Goal: Information Seeking & Learning: Learn about a topic

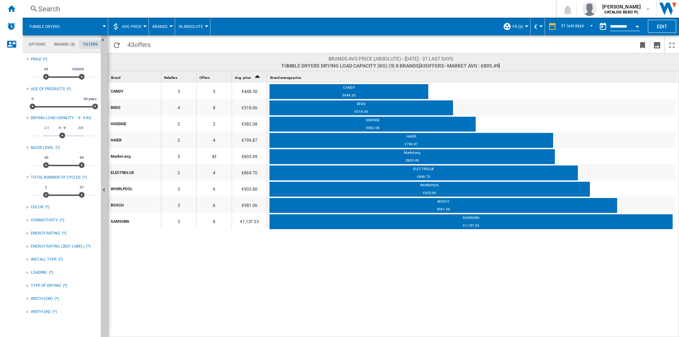
click at [294, 279] on div "CANDY 3 5 €448.30 CANDY €448.30 BEKO 4 8 €518.06 BEKO €518.06 HISENSE 2 2 €582.…" at bounding box center [393, 209] width 571 height 255
click at [365, 287] on div "CANDY 3 5 €448.30 CANDY €448.30 BEKO 4 8 €518.06 BEKO €518.06 HISENSE 2 2 €582.…" at bounding box center [393, 209] width 571 height 255
click at [86, 47] on md-tab-item "Filters" at bounding box center [90, 44] width 23 height 8
click at [92, 131] on input "*" at bounding box center [92, 132] width 12 height 7
type input "**"
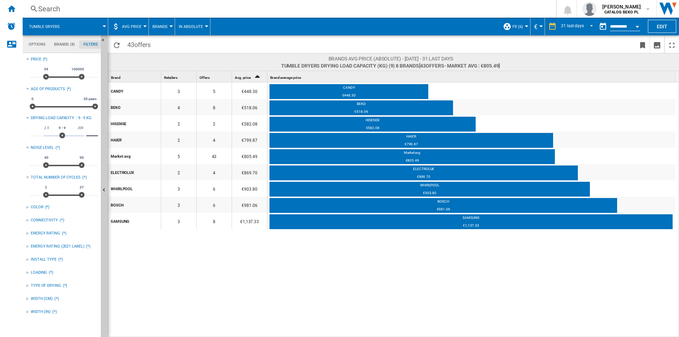
click at [34, 134] on input "*" at bounding box center [36, 132] width 12 height 7
type input "**"
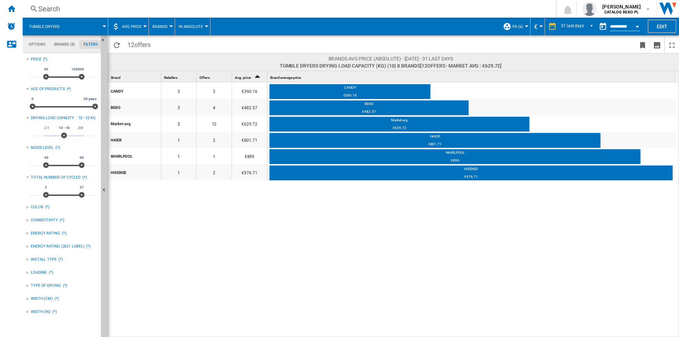
click at [172, 217] on div "CANDY 3 3 €390.16 CANDY €390.16 BEKO 3 4 €482.57 BEKO €482.57 Market avg 5 12 €…" at bounding box center [393, 209] width 571 height 255
click at [8, 5] on ng-md-icon "Home" at bounding box center [11, 8] width 8 height 8
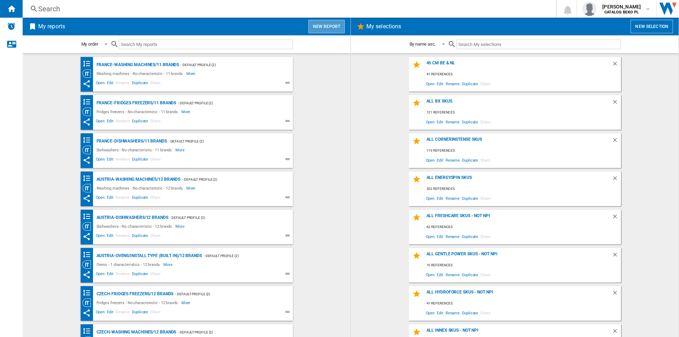
click at [325, 26] on button "New report" at bounding box center [327, 26] width 36 height 13
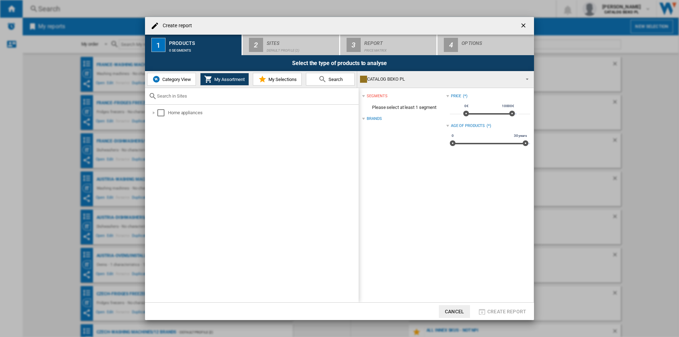
click at [167, 75] on button "Category View" at bounding box center [171, 79] width 49 height 13
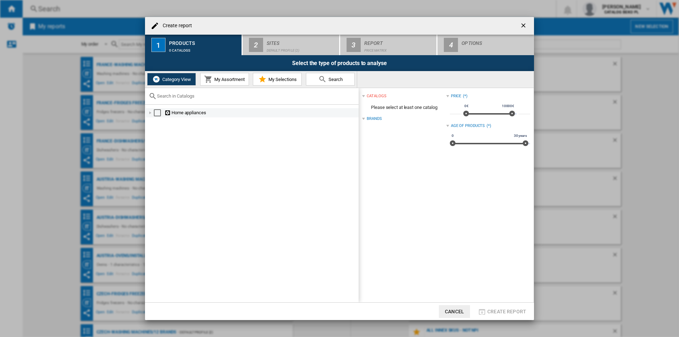
click at [148, 114] on div "Create report ..." at bounding box center [150, 112] width 7 height 7
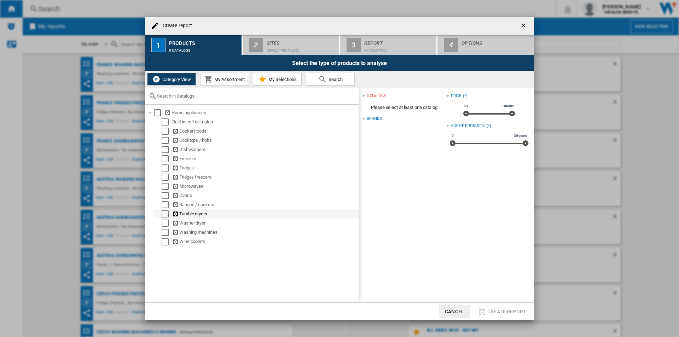
click at [165, 214] on div "Select" at bounding box center [165, 214] width 7 height 7
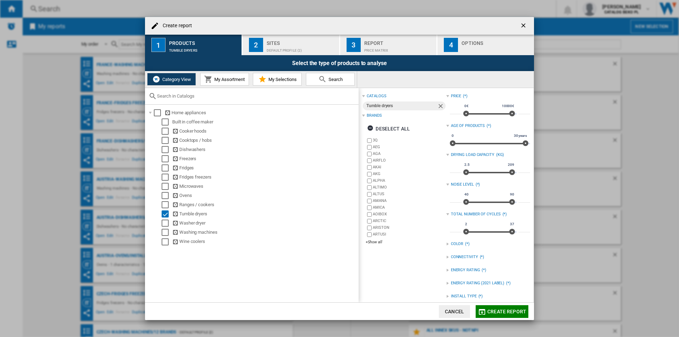
click at [400, 125] on div "Deselect all" at bounding box center [388, 128] width 43 height 13
click at [375, 242] on div "+Show all" at bounding box center [406, 242] width 80 height 5
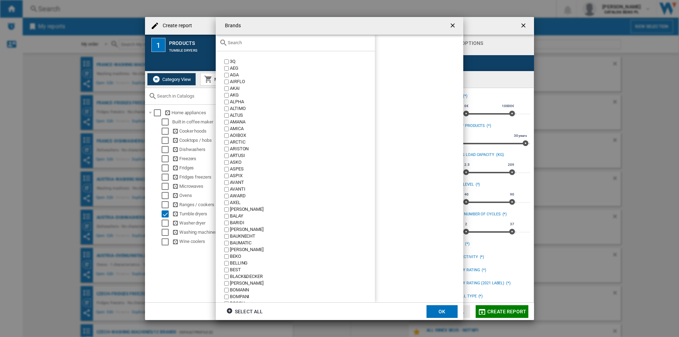
click at [303, 44] on input "Brands 3Q ..." at bounding box center [300, 42] width 144 height 5
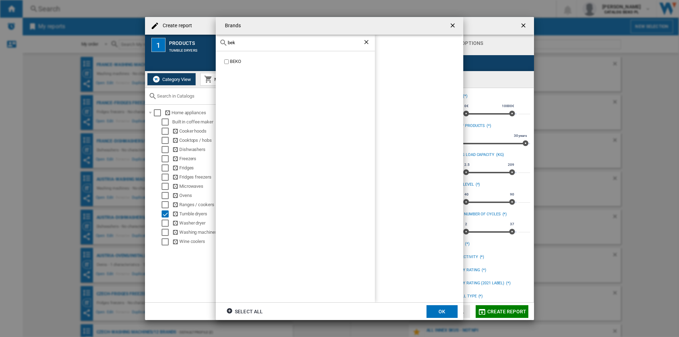
type input "bek"
click at [236, 59] on div "BEKO" at bounding box center [302, 61] width 145 height 7
click at [242, 43] on input "bek" at bounding box center [295, 42] width 135 height 5
type input "cand"
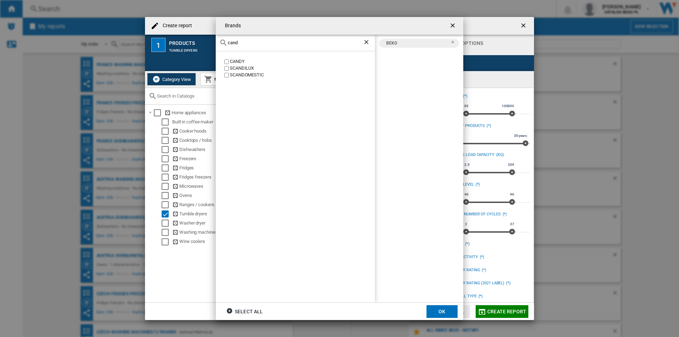
click at [239, 60] on div "CANDY" at bounding box center [302, 61] width 145 height 7
click at [250, 44] on input "cand" at bounding box center [295, 42] width 135 height 5
type input "elect"
click at [235, 87] on div "ELECTROLUX" at bounding box center [302, 88] width 145 height 7
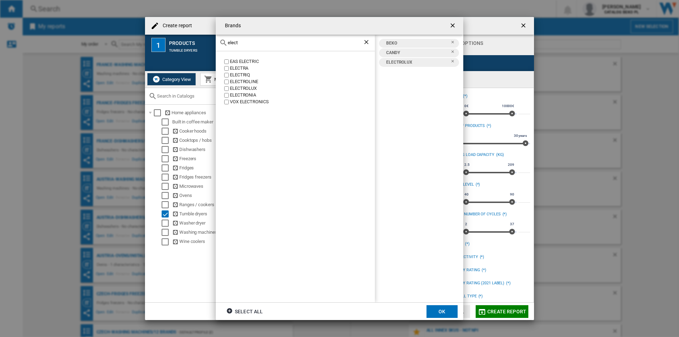
click at [252, 40] on input "elect" at bounding box center [295, 42] width 135 height 5
click at [233, 58] on div "HAIER" at bounding box center [302, 61] width 145 height 7
click at [244, 43] on input "haier" at bounding box center [295, 42] width 135 height 5
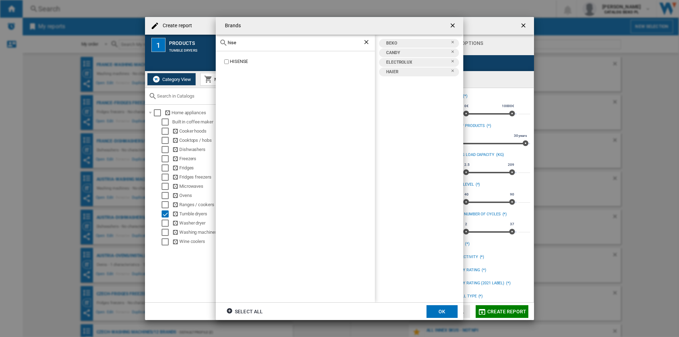
type input "hise"
click at [246, 59] on div "HISENSE" at bounding box center [302, 61] width 145 height 7
click at [249, 46] on div "hise" at bounding box center [295, 43] width 159 height 17
click at [249, 41] on input "hise" at bounding box center [295, 42] width 135 height 5
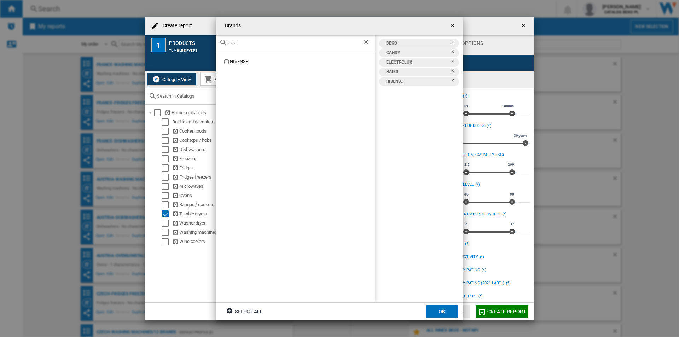
click at [249, 41] on input "hise" at bounding box center [295, 42] width 135 height 5
type input "a"
click at [234, 61] on div "SAMSUNG" at bounding box center [302, 61] width 145 height 7
click at [262, 38] on div "[PERSON_NAME]" at bounding box center [295, 43] width 159 height 17
click at [260, 42] on input "[PERSON_NAME]" at bounding box center [295, 42] width 135 height 5
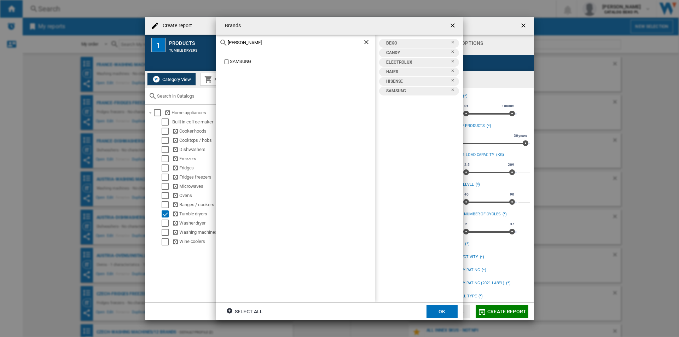
click at [260, 42] on input "[PERSON_NAME]" at bounding box center [295, 42] width 135 height 5
type input "whir"
click at [235, 62] on div "WHIRLPOOL" at bounding box center [302, 61] width 145 height 7
click at [440, 309] on button "OK" at bounding box center [442, 311] width 31 height 13
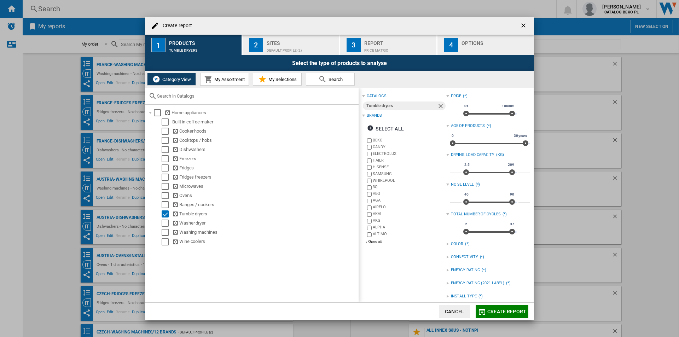
click at [450, 169] on input "***" at bounding box center [456, 169] width 12 height 7
type input "**"
click at [521, 167] on input "***" at bounding box center [525, 169] width 12 height 7
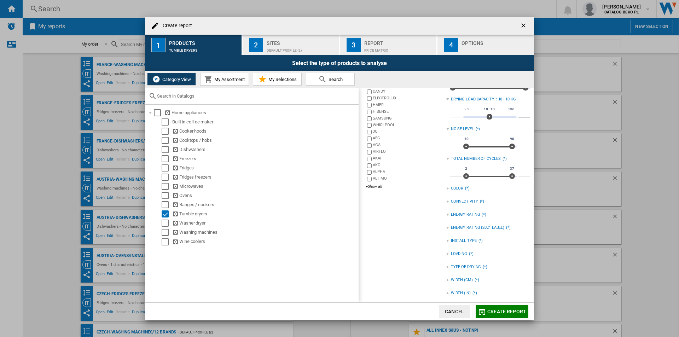
scroll to position [58, 0]
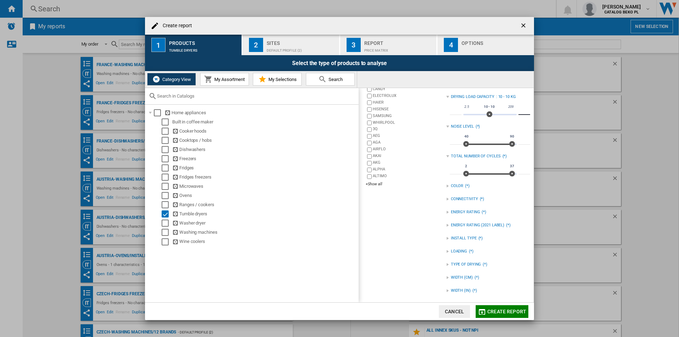
type input "**"
click at [298, 49] on div "Default profile (2)" at bounding box center [302, 48] width 70 height 7
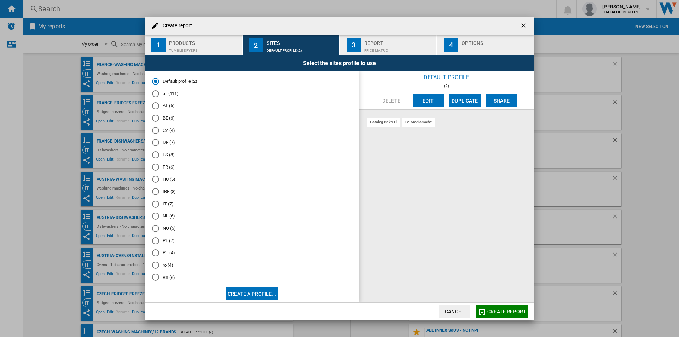
click at [166, 170] on md-radio-button "FR (6)" at bounding box center [252, 167] width 200 height 7
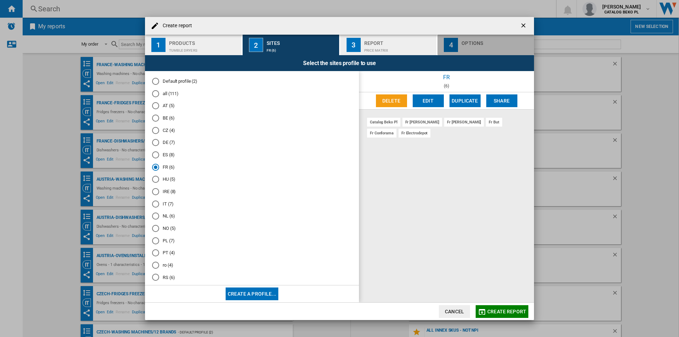
click at [474, 38] on div "Options" at bounding box center [497, 41] width 70 height 7
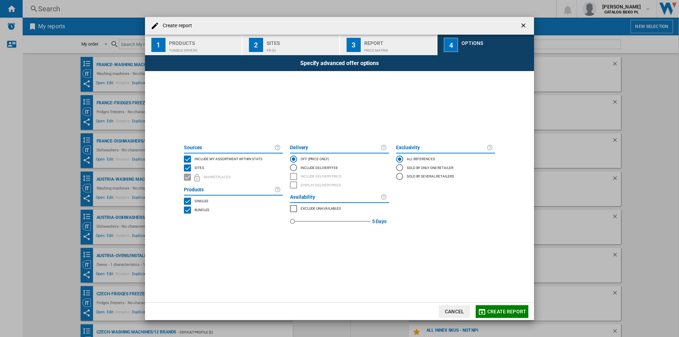
click at [250, 160] on span "Include my assortment within stats" at bounding box center [229, 158] width 68 height 5
click at [495, 316] on button "Create report" at bounding box center [502, 311] width 53 height 13
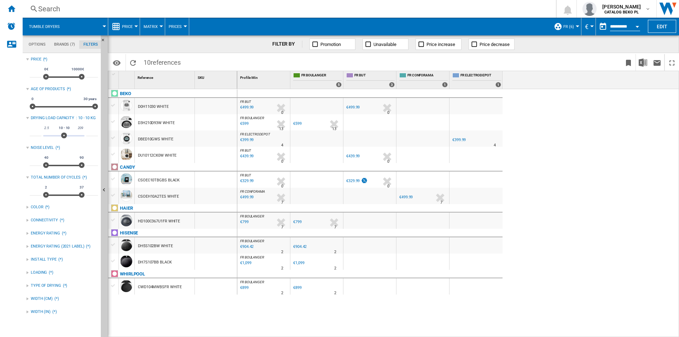
click at [124, 26] on span "Price" at bounding box center [127, 26] width 11 height 5
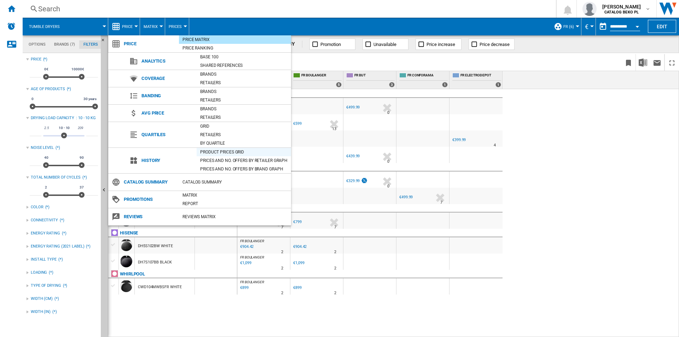
click at [225, 153] on div "Product prices grid" at bounding box center [244, 152] width 94 height 7
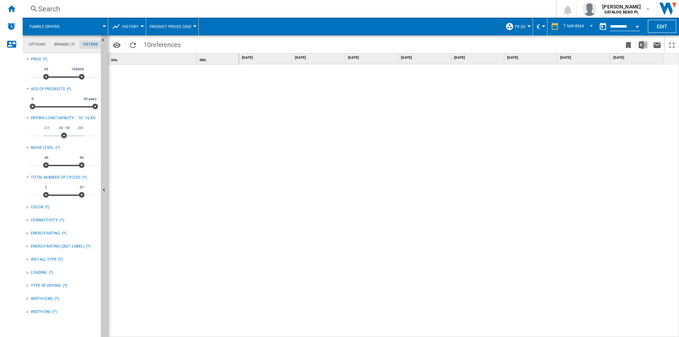
click at [121, 29] on div "History" at bounding box center [127, 27] width 30 height 18
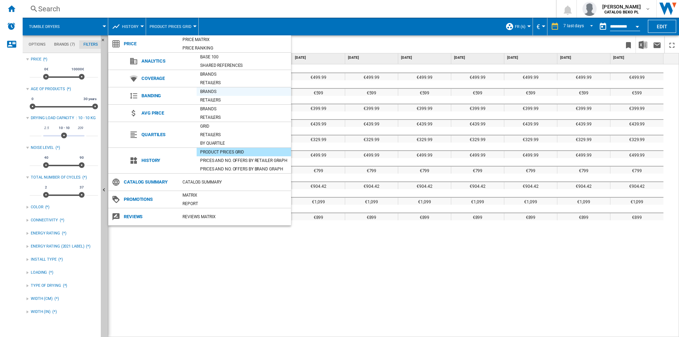
click at [215, 92] on div "Brands" at bounding box center [244, 91] width 94 height 7
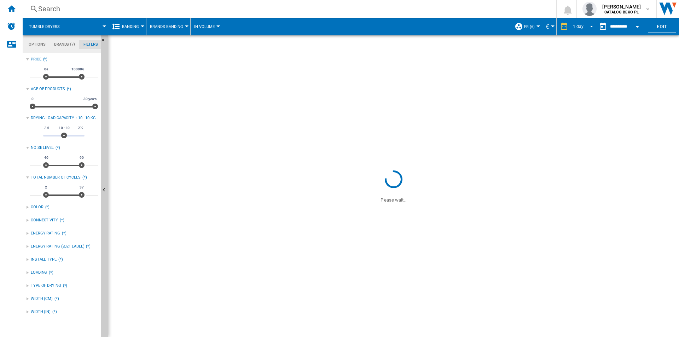
click at [576, 28] on div "1 day" at bounding box center [578, 26] width 11 height 5
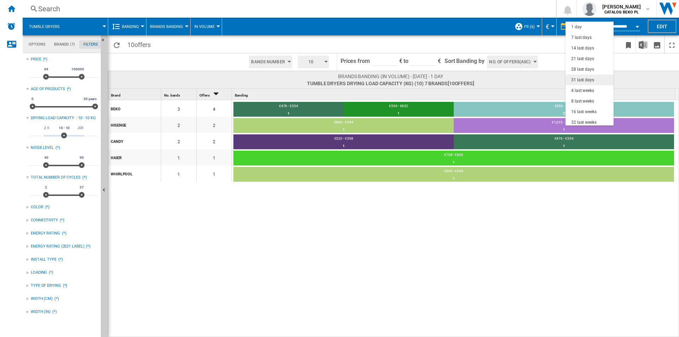
click at [583, 80] on div "31 last days" at bounding box center [582, 80] width 23 height 6
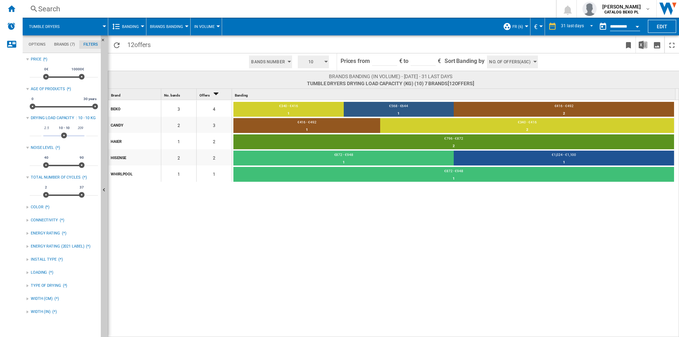
click at [513, 63] on span "No. of offers(Asc)" at bounding box center [509, 62] width 41 height 13
click at [511, 87] on button "Price(Asc)" at bounding box center [509, 88] width 44 height 7
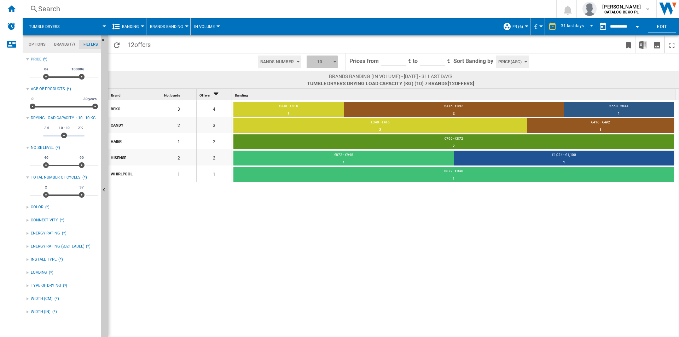
click at [334, 63] on button "10" at bounding box center [322, 62] width 31 height 13
click at [323, 88] on button "5" at bounding box center [323, 88] width 34 height 7
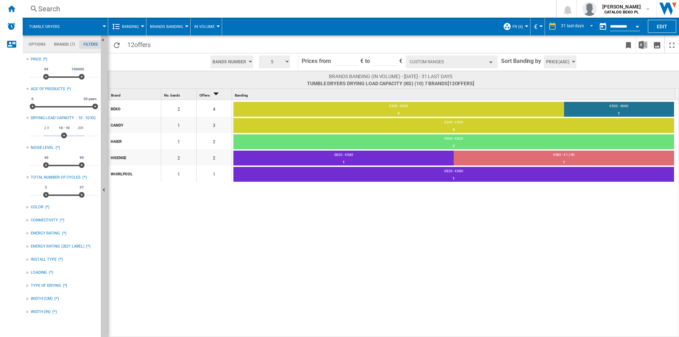
click at [473, 62] on button "Custom Ranges" at bounding box center [452, 62] width 92 height 13
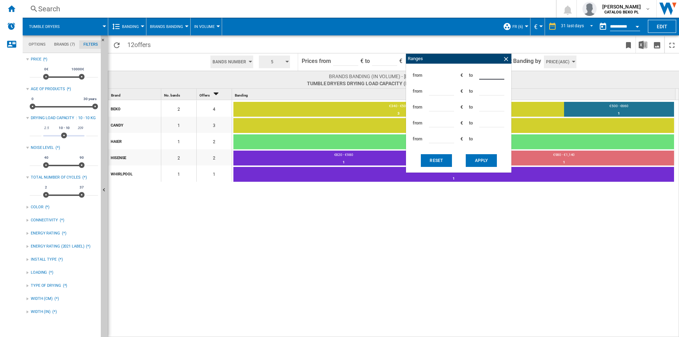
drag, startPoint x: 488, startPoint y: 73, endPoint x: 465, endPoint y: 73, distance: 23.4
click at [465, 73] on div "from *** € to ***" at bounding box center [459, 75] width 98 height 16
type input "***"
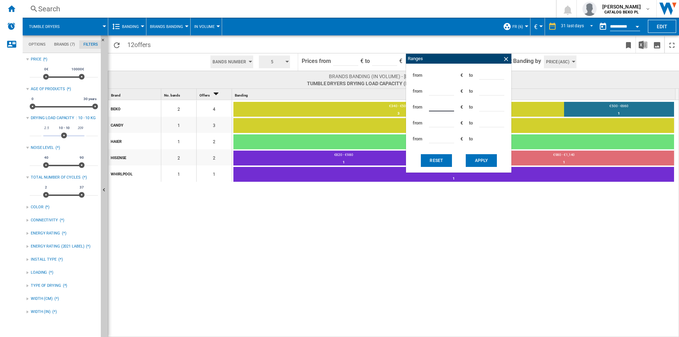
type input "***"
type input "*"
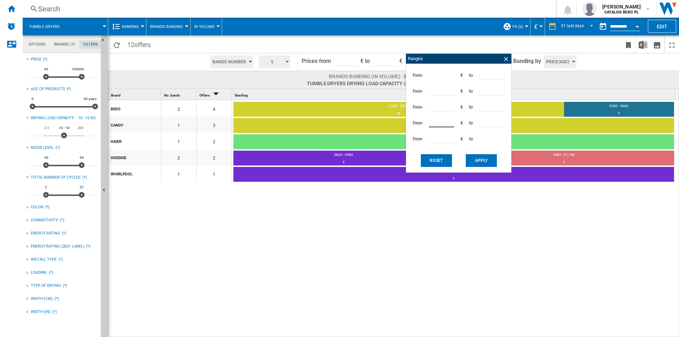
type input "***"
click at [480, 163] on button "Apply" at bounding box center [481, 160] width 31 height 13
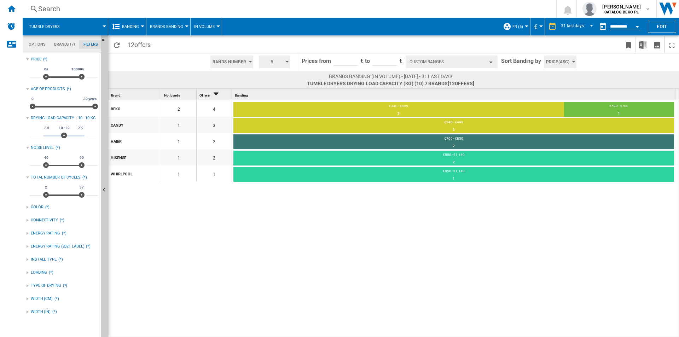
click at [324, 236] on div "BEKO 2 4 €340 - €499 3 75% €599 - €700 1 25% CANDY 1 3 €340 - €499 3 100% HAIER…" at bounding box center [393, 219] width 571 height 238
click at [103, 203] on button "Hide" at bounding box center [104, 190] width 7 height 310
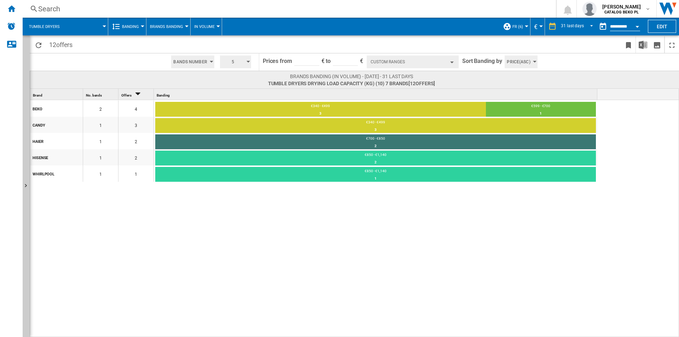
click at [193, 210] on div "BEKO 2 4 €340 - €499 3 75% €599 - €700 1 25% CANDY 1 3 €340 - €499 3 100% HAIER…" at bounding box center [315, 219] width 571 height 238
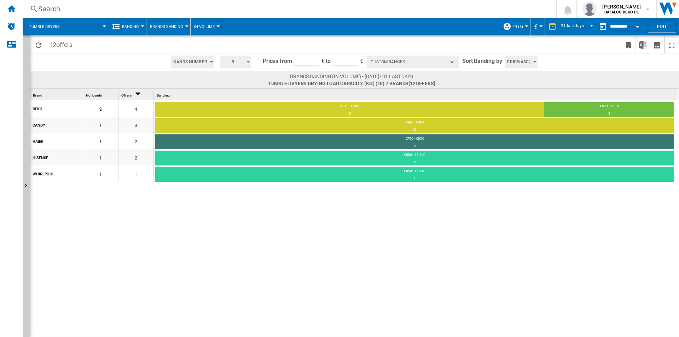
click at [168, 27] on span "Brands Banding" at bounding box center [166, 26] width 33 height 5
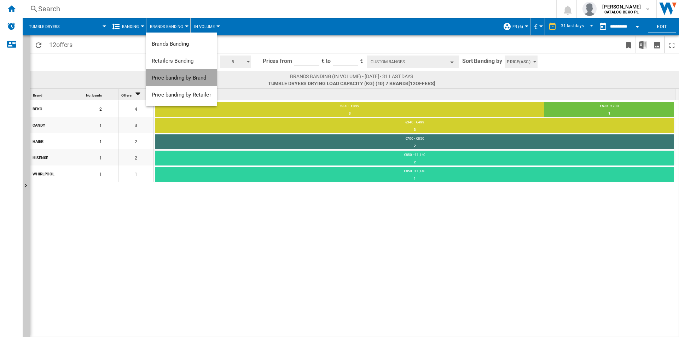
click at [185, 74] on button "Price banding by Brand" at bounding box center [181, 77] width 71 height 17
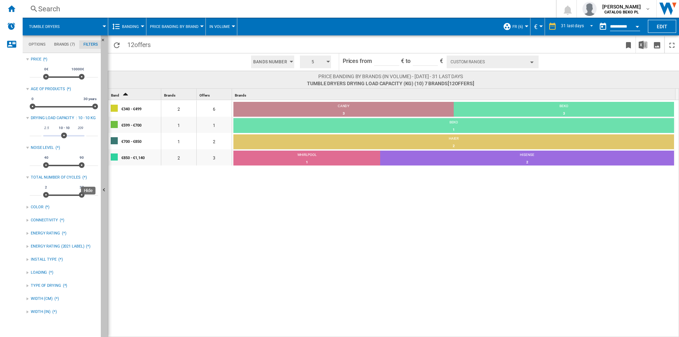
click at [103, 170] on button "Hide" at bounding box center [104, 190] width 7 height 310
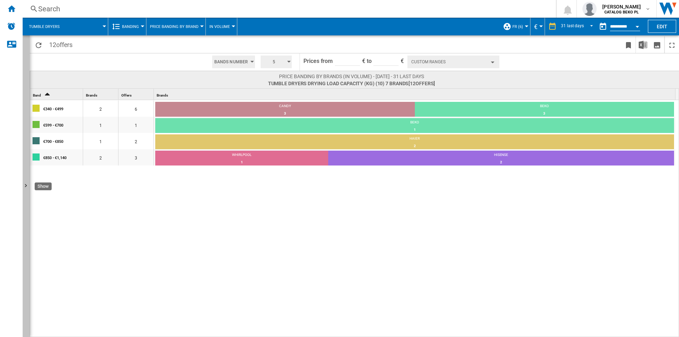
click at [26, 67] on button "Show" at bounding box center [26, 186] width 7 height 302
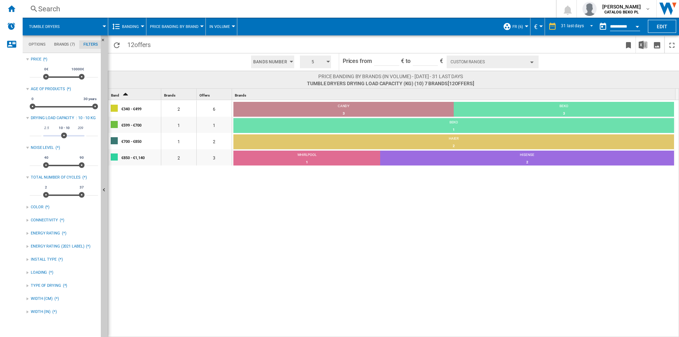
click at [290, 265] on div "€340 - €499 2 6 CANDY 3 50% BEKO 3 50% €599 - €700 1 1 BEKO 1 100% €700 - €850 …" at bounding box center [393, 219] width 571 height 238
click at [135, 22] on button "Banding" at bounding box center [132, 27] width 21 height 18
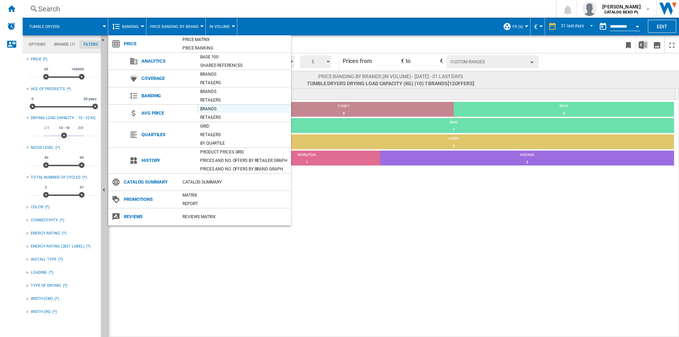
click at [215, 107] on div "Brands" at bounding box center [244, 108] width 94 height 7
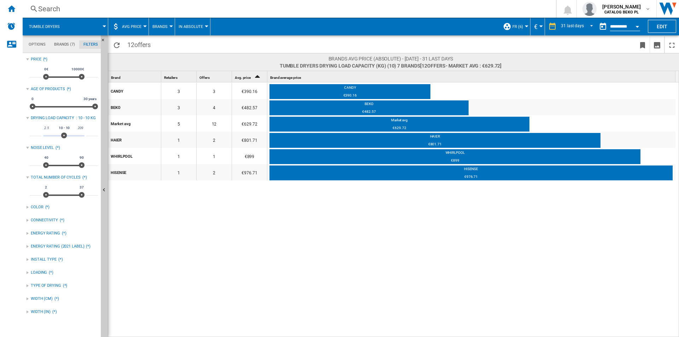
click at [639, 28] on button "Open calendar" at bounding box center [637, 25] width 13 height 13
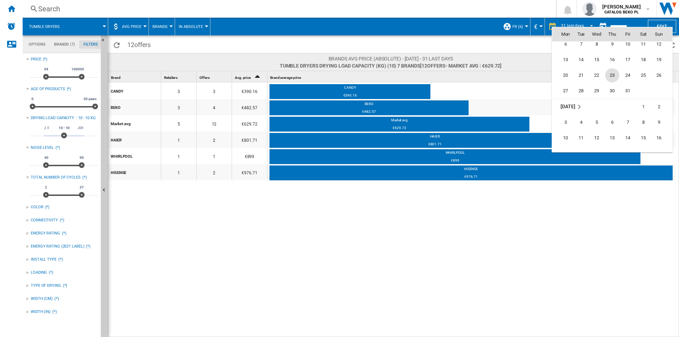
scroll to position [2738, 0]
click at [627, 105] on span "31" at bounding box center [628, 108] width 14 height 14
type input "**********"
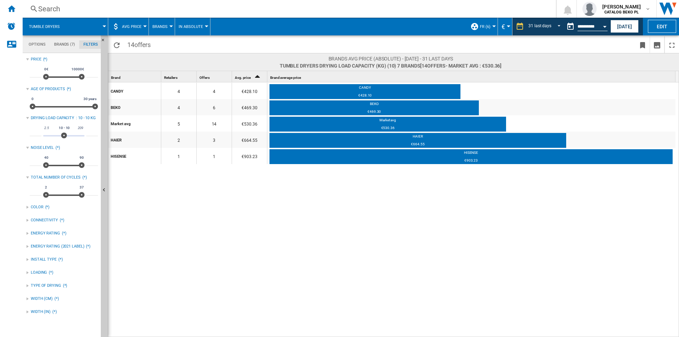
click at [604, 27] on div "Open calendar" at bounding box center [605, 27] width 4 height 2
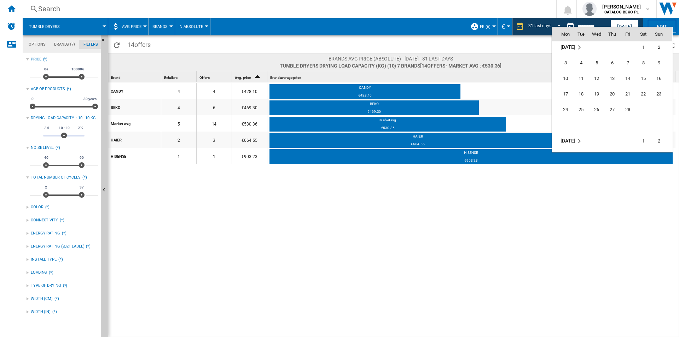
scroll to position [2825, 0]
click at [624, 95] on span "28" at bounding box center [628, 99] width 14 height 14
type input "**********"
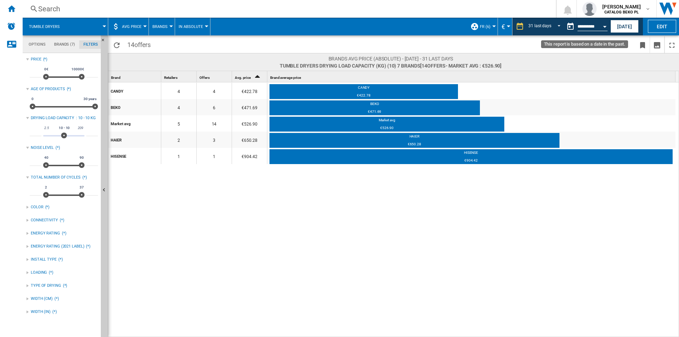
click at [603, 29] on button "Open calendar" at bounding box center [605, 25] width 13 height 13
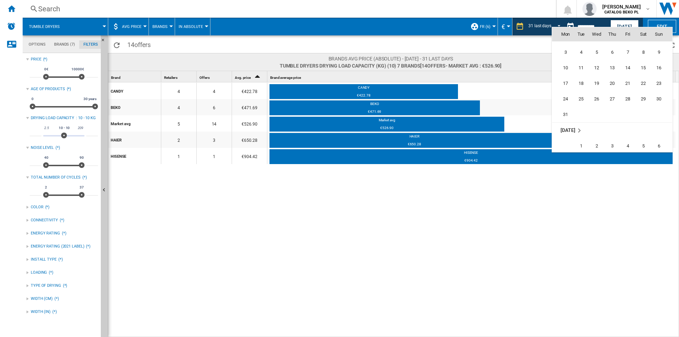
scroll to position [2919, 0]
click at [568, 110] on span "31" at bounding box center [566, 115] width 14 height 14
type input "**********"
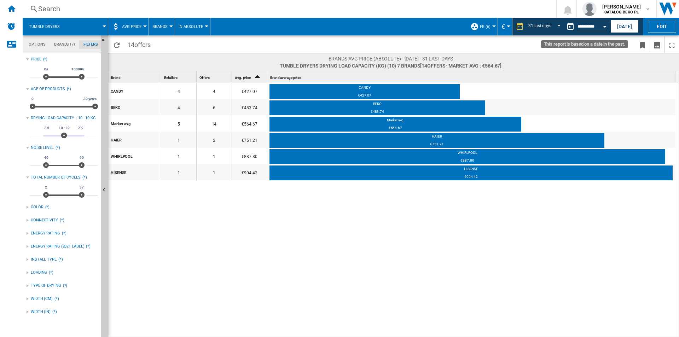
click at [603, 22] on button "Open calendar" at bounding box center [605, 25] width 13 height 13
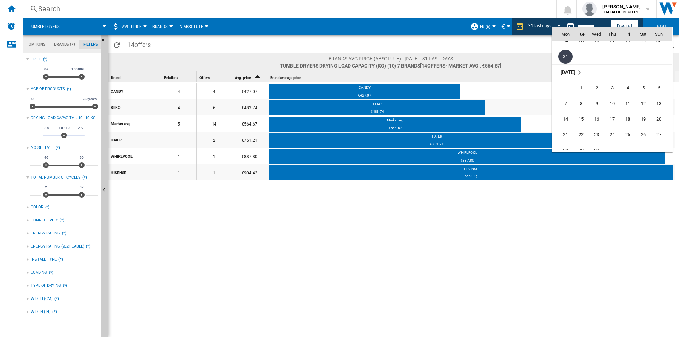
scroll to position [3013, 0]
click at [597, 117] on span "30" at bounding box center [597, 115] width 14 height 14
type input "**********"
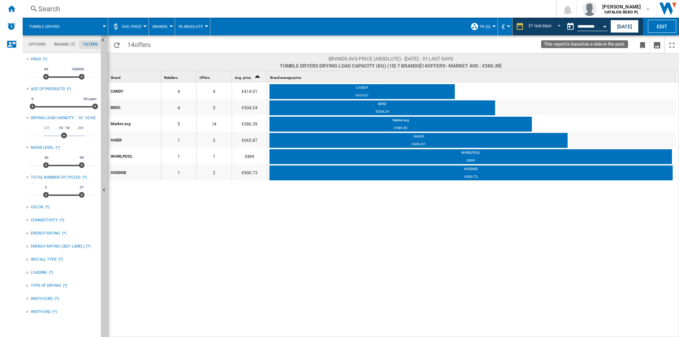
click at [605, 24] on button "Open calendar" at bounding box center [605, 25] width 13 height 13
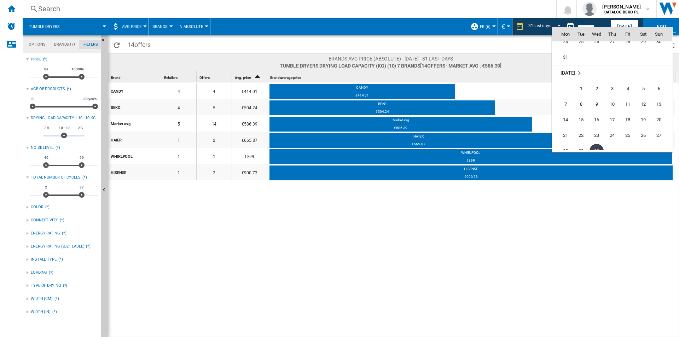
scroll to position [2965, 0]
click at [567, 68] on span "31" at bounding box center [566, 69] width 14 height 14
type input "**********"
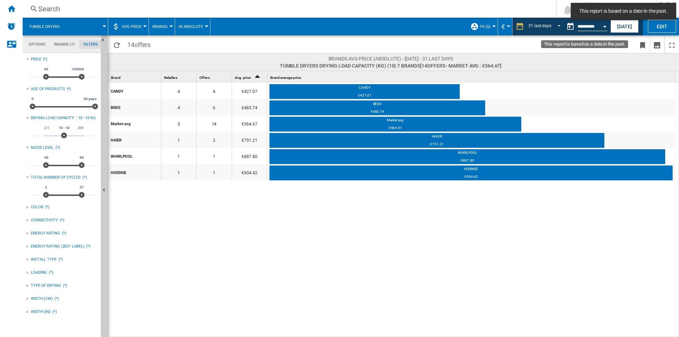
click at [604, 29] on button "Open calendar" at bounding box center [605, 25] width 13 height 13
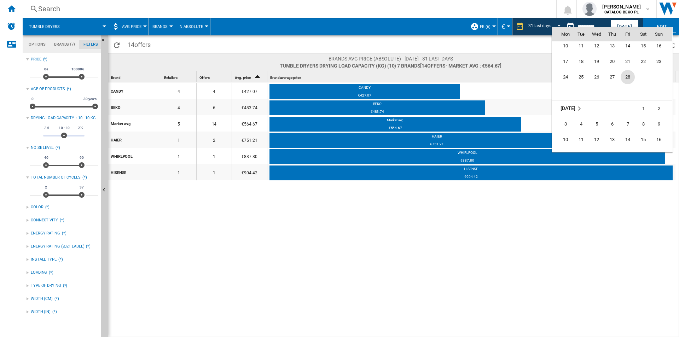
scroll to position [2836, 0]
click at [625, 92] on span "28" at bounding box center [628, 89] width 14 height 14
type input "**********"
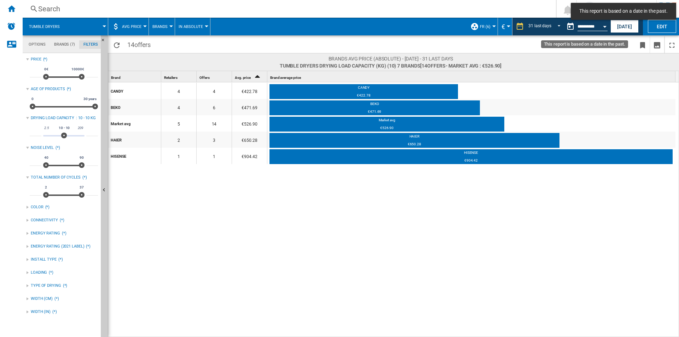
click at [609, 29] on button "Open calendar" at bounding box center [605, 25] width 13 height 13
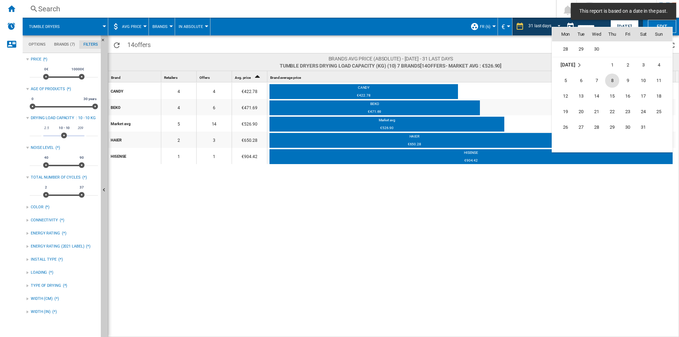
scroll to position [3096, 0]
click at [639, 106] on span "31" at bounding box center [643, 110] width 14 height 14
type input "**********"
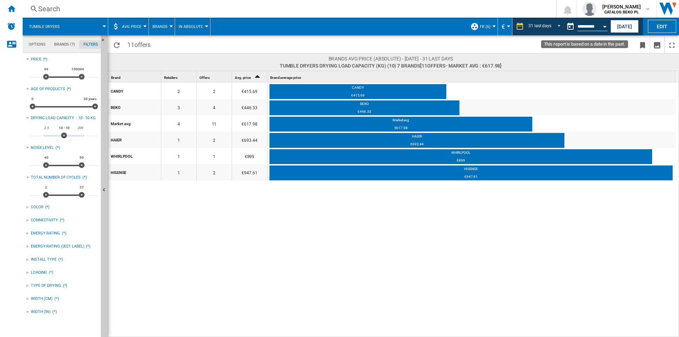
click at [601, 25] on button "Open calendar" at bounding box center [605, 25] width 13 height 13
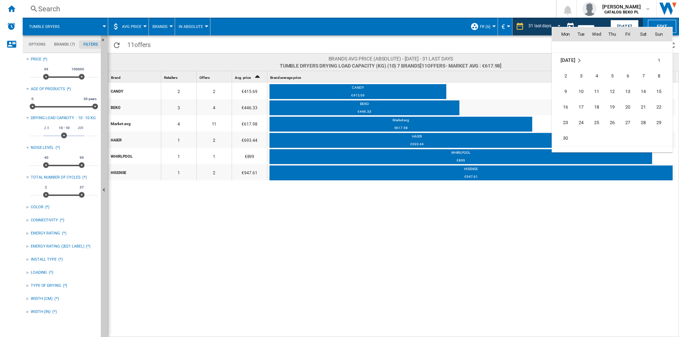
scroll to position [3200, 0]
click at [571, 113] on span "30" at bounding box center [566, 115] width 14 height 14
type input "**********"
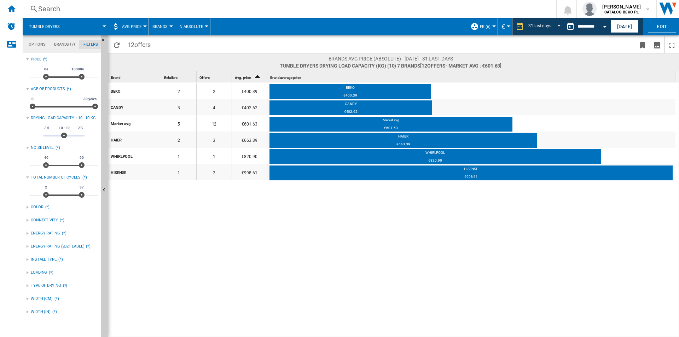
click at [605, 28] on button "Open calendar" at bounding box center [605, 25] width 13 height 13
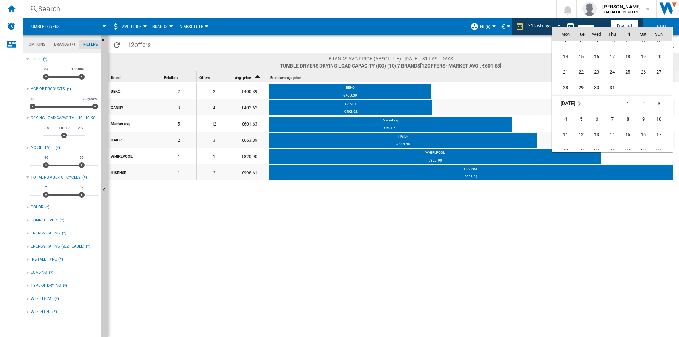
scroll to position [3329, 0]
click at [611, 82] on span "31" at bounding box center [612, 80] width 14 height 14
type input "**********"
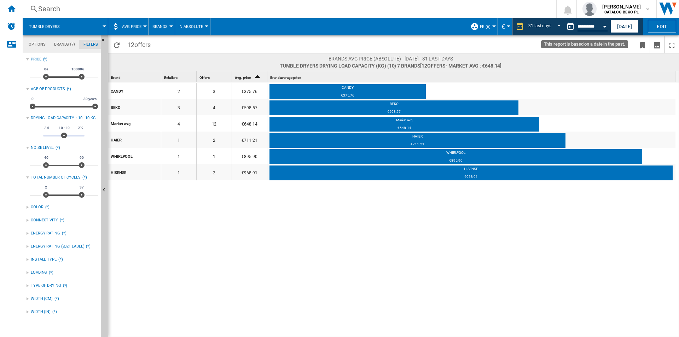
click at [606, 24] on button "Open calendar" at bounding box center [605, 25] width 13 height 13
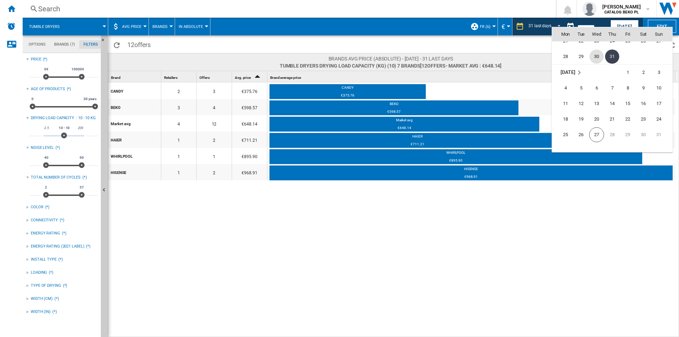
scroll to position [3376, 0]
click at [599, 110] on span "27" at bounding box center [596, 111] width 15 height 15
type input "**********"
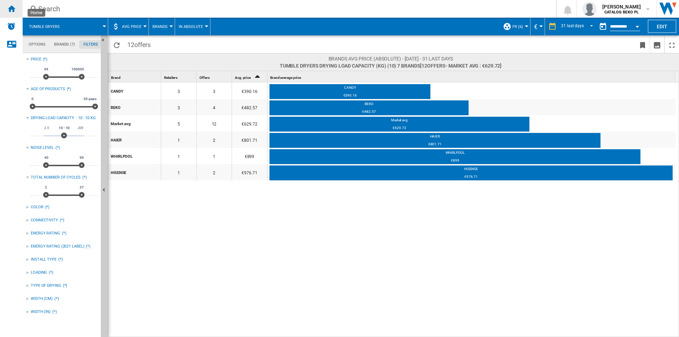
click at [18, 4] on div "Home" at bounding box center [11, 9] width 23 height 18
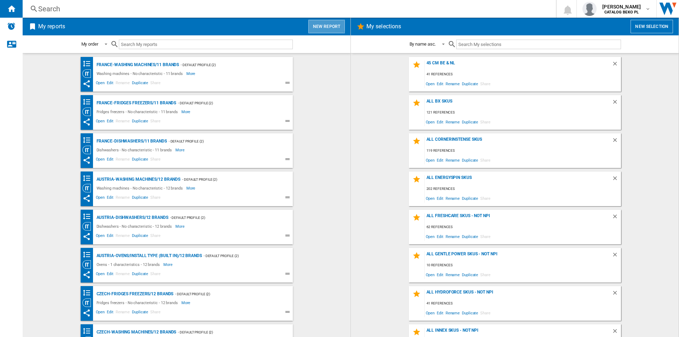
click at [316, 25] on button "New report" at bounding box center [327, 26] width 36 height 13
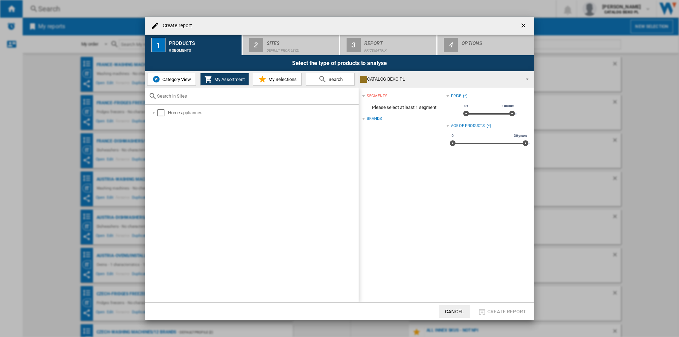
click at [166, 82] on button "Category View" at bounding box center [171, 79] width 49 height 13
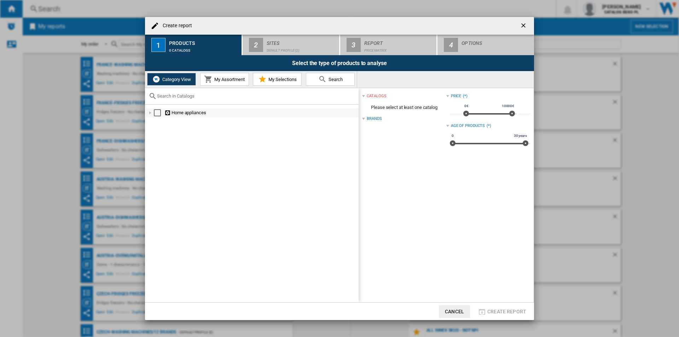
click at [149, 113] on div "Create report ..." at bounding box center [150, 112] width 7 height 7
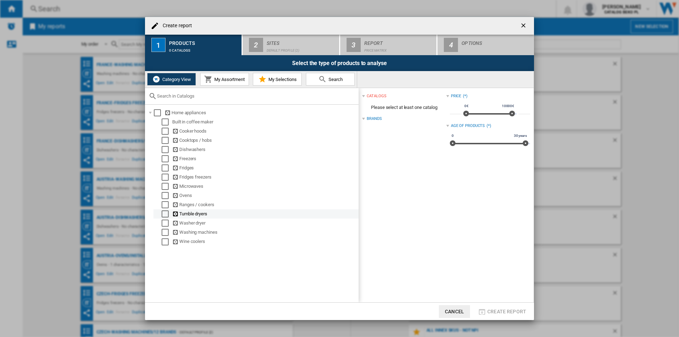
click at [166, 217] on div "Select" at bounding box center [165, 214] width 7 height 7
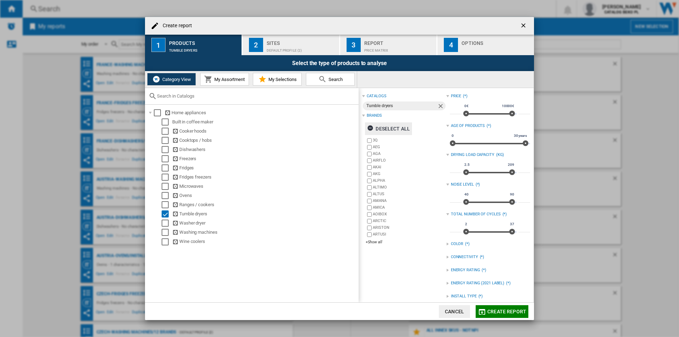
click at [403, 126] on div "Deselect all" at bounding box center [388, 128] width 43 height 13
click at [370, 240] on div "+Show all" at bounding box center [406, 242] width 80 height 5
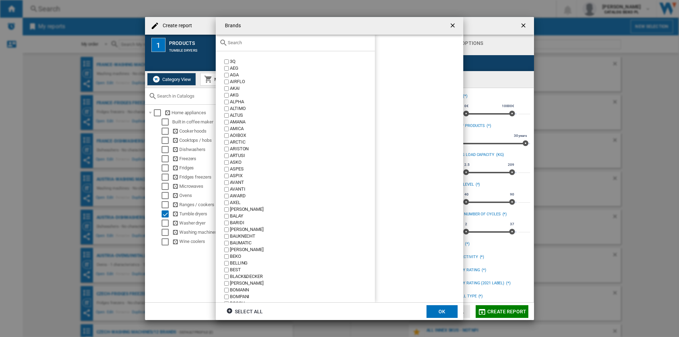
click at [310, 41] on input "Brands 3Q ..." at bounding box center [300, 42] width 144 height 5
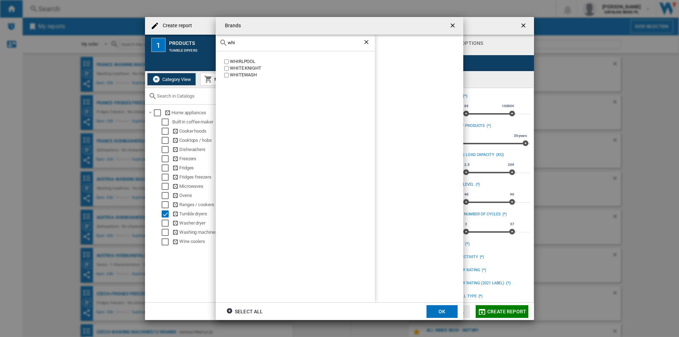
type input "whi"
click at [243, 60] on div "WHIRLPOOL" at bounding box center [302, 61] width 145 height 7
click at [436, 309] on button "OK" at bounding box center [442, 311] width 31 height 13
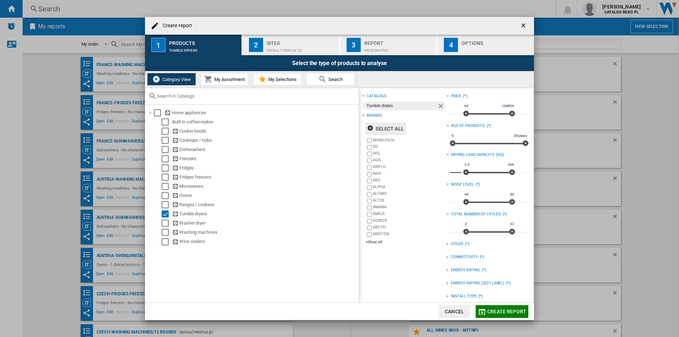
click at [453, 171] on input "***" at bounding box center [456, 169] width 12 height 7
type input "**"
click at [521, 169] on input "***" at bounding box center [525, 169] width 12 height 7
type input "**"
click at [288, 35] on button "2 Sites Default profile (2)" at bounding box center [291, 45] width 97 height 21
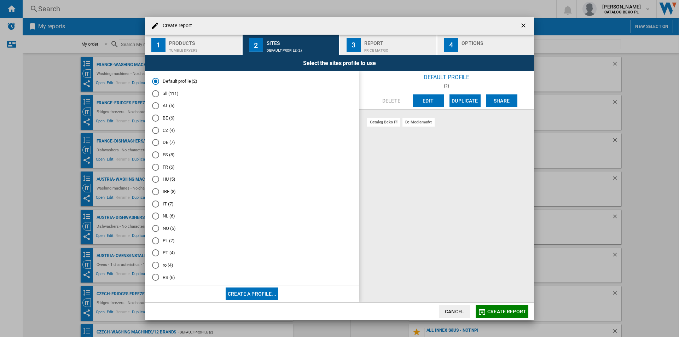
click at [168, 165] on md-radio-button "FR (6)" at bounding box center [252, 167] width 200 height 7
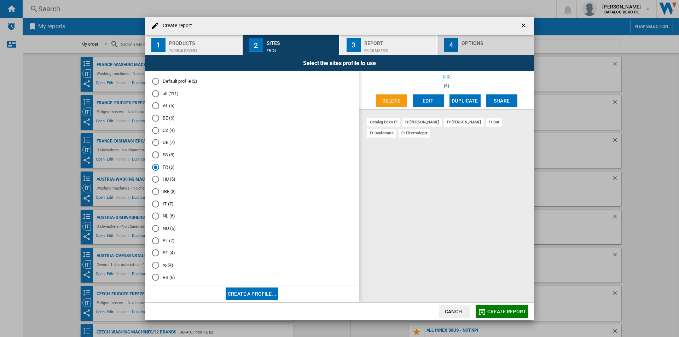
click at [503, 44] on div "Options" at bounding box center [497, 41] width 70 height 7
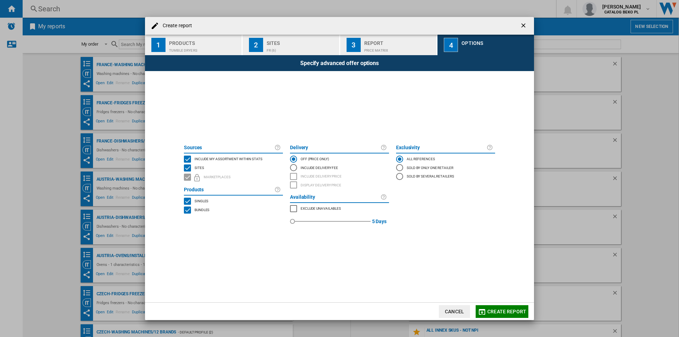
click at [234, 157] on span "Include my assortment within stats" at bounding box center [229, 158] width 68 height 5
click at [497, 311] on span "Create report" at bounding box center [507, 312] width 39 height 6
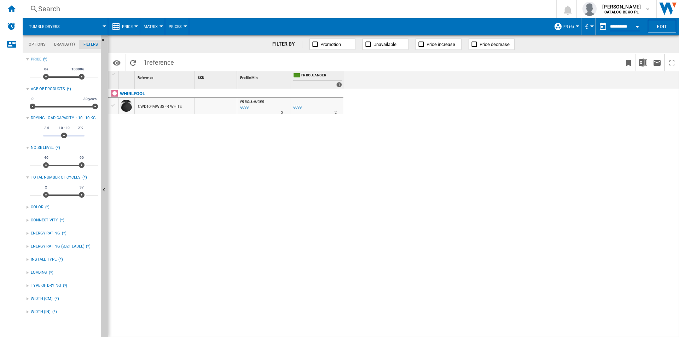
click at [120, 25] on ng-md-icon at bounding box center [116, 26] width 8 height 8
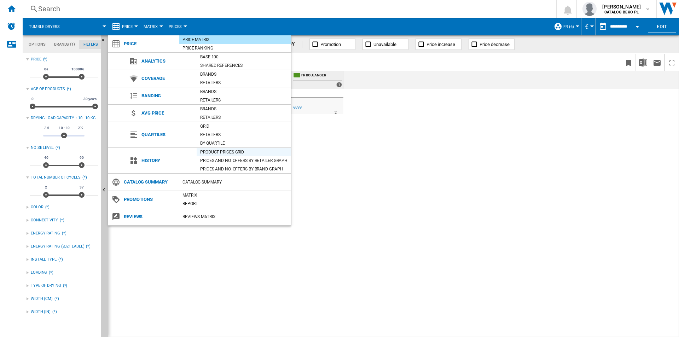
click at [233, 153] on div "Product prices grid" at bounding box center [244, 152] width 94 height 7
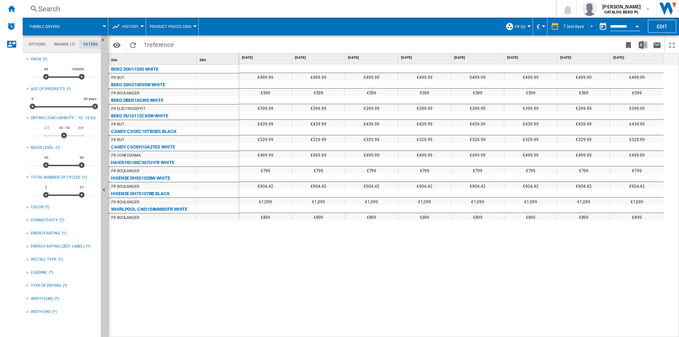
click at [588, 27] on span "REPORTS.WIZARD.STEPS.REPORT.STEPS.REPORT_OPTIONS.PERIOD: 7 last days" at bounding box center [590, 26] width 8 height 6
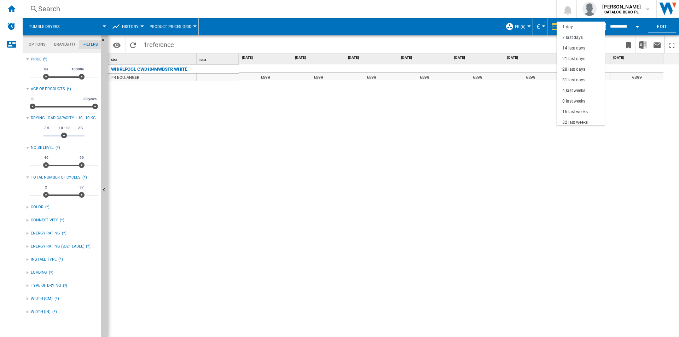
scroll to position [11, 0]
click at [587, 111] on div "32 last weeks" at bounding box center [575, 112] width 25 height 6
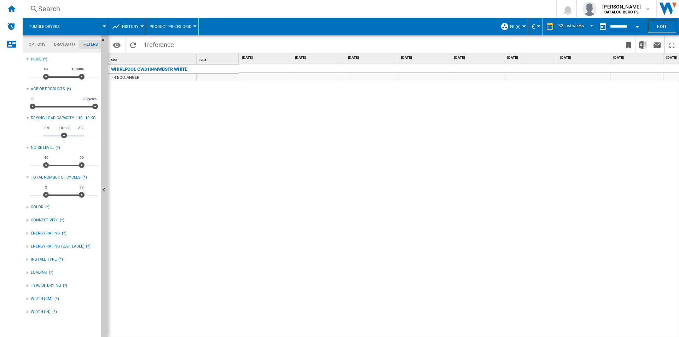
drag, startPoint x: 248, startPoint y: 164, endPoint x: 243, endPoint y: 196, distance: 32.2
click at [248, 166] on div "€899 €899 €859 €899 €899" at bounding box center [459, 200] width 440 height 273
click at [148, 104] on div "WHIRLPOOL CWD104MWBSFR WHITE FR [PERSON_NAME]" at bounding box center [173, 199] width 131 height 269
click at [7, 7] on ng-md-icon "Home" at bounding box center [11, 8] width 8 height 8
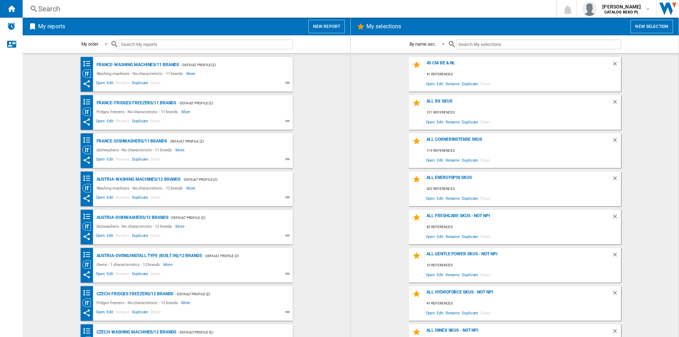
click at [317, 28] on button "New report" at bounding box center [327, 26] width 36 height 13
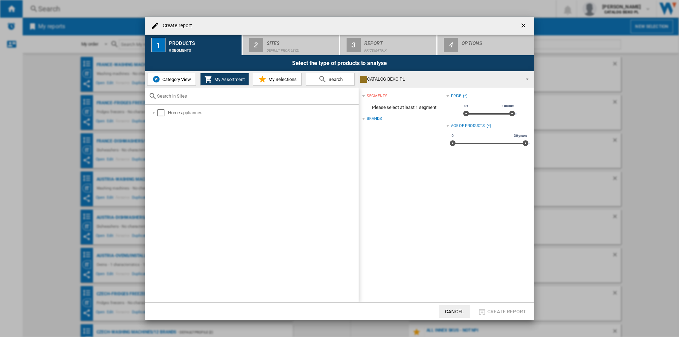
click at [173, 80] on span "Category View" at bounding box center [176, 79] width 30 height 5
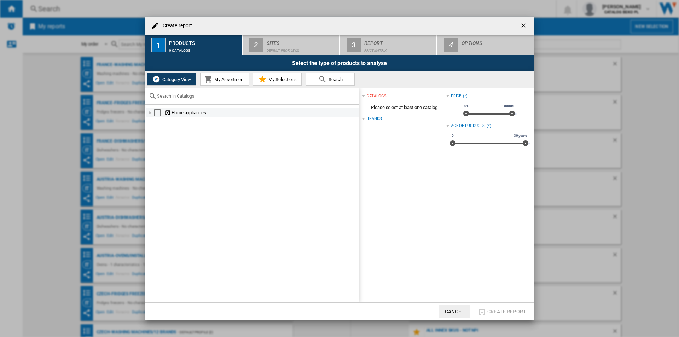
click at [149, 115] on div "Create report ..." at bounding box center [150, 112] width 7 height 7
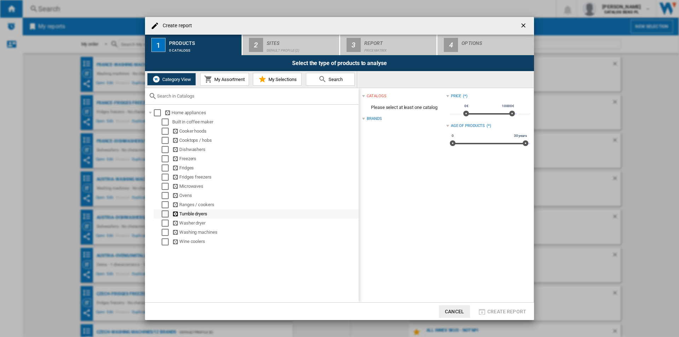
click at [166, 214] on div "Select" at bounding box center [165, 214] width 7 height 7
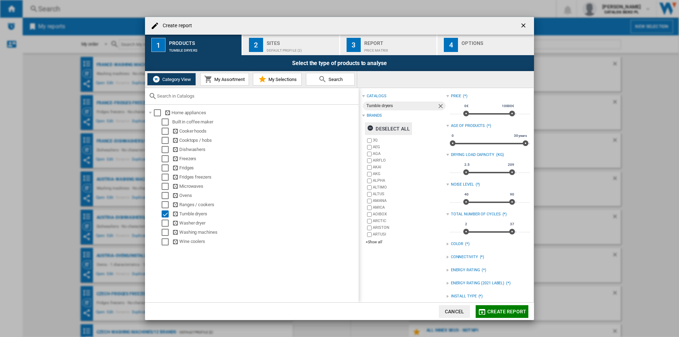
click at [402, 129] on div "Deselect all" at bounding box center [388, 128] width 43 height 13
click at [376, 241] on div "+Show all" at bounding box center [406, 242] width 80 height 5
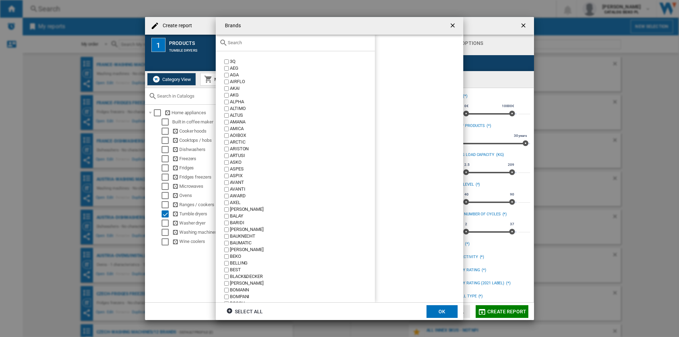
click at [275, 41] on input "Brands 3Q ..." at bounding box center [300, 42] width 144 height 5
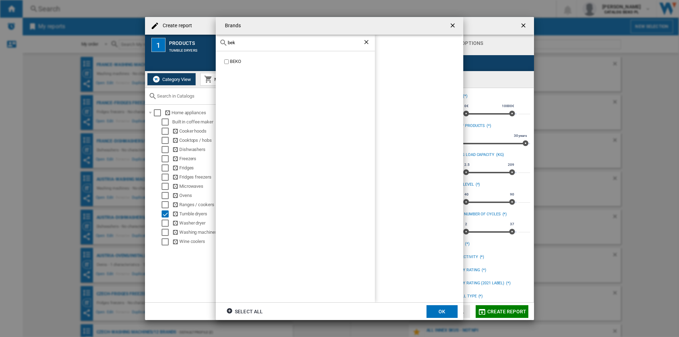
type input "bek"
click at [236, 62] on div "BEKO" at bounding box center [302, 61] width 145 height 7
click at [247, 43] on input "bek" at bounding box center [295, 42] width 135 height 5
type input "bosc"
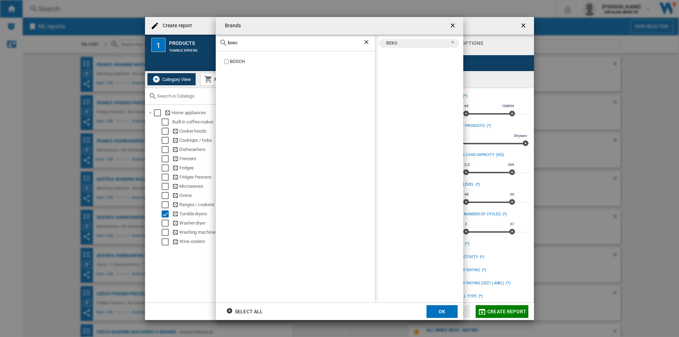
click at [238, 61] on div "BOSCH" at bounding box center [302, 61] width 145 height 7
click at [250, 45] on input "bosc" at bounding box center [295, 42] width 135 height 5
click at [242, 60] on div "CANDY" at bounding box center [302, 61] width 145 height 7
click at [275, 41] on input "cand" at bounding box center [295, 42] width 135 height 5
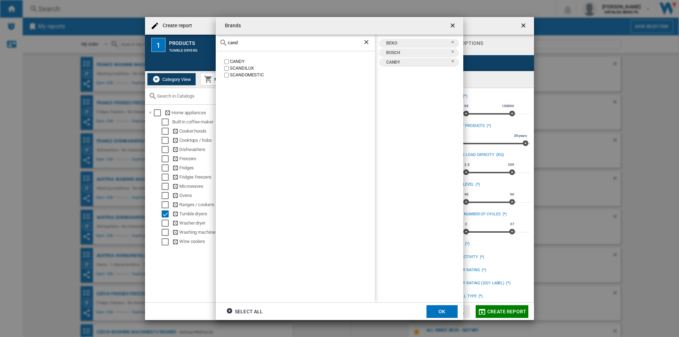
click at [275, 41] on input "cand" at bounding box center [295, 42] width 135 height 5
click at [246, 86] on div "ELECTROLUX" at bounding box center [302, 88] width 145 height 7
click at [254, 44] on input "elec" at bounding box center [295, 42] width 135 height 5
click at [237, 63] on div "HAIER" at bounding box center [302, 61] width 145 height 7
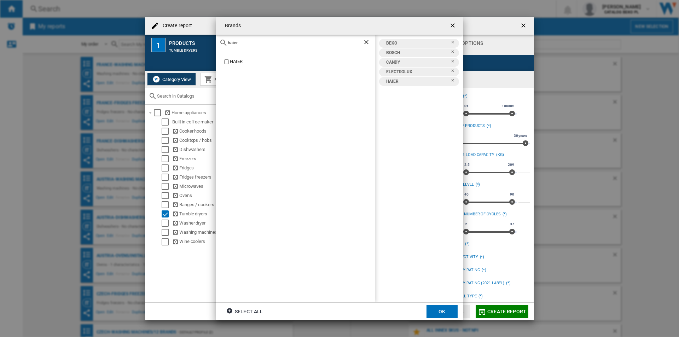
click at [248, 46] on div "haier" at bounding box center [295, 43] width 159 height 17
click at [249, 43] on input "haier" at bounding box center [295, 42] width 135 height 5
click at [240, 61] on div "HISENSE" at bounding box center [302, 61] width 145 height 7
click at [254, 40] on input "hisen" at bounding box center [295, 42] width 135 height 5
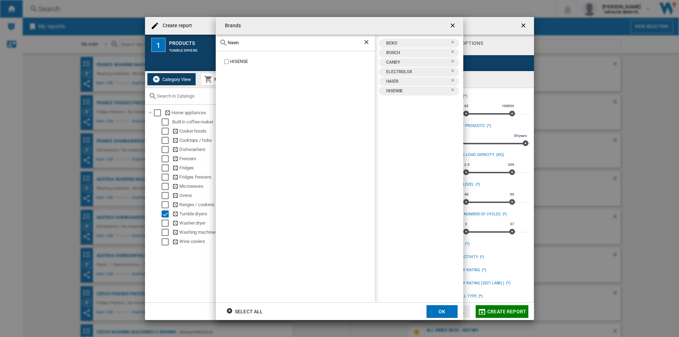
click at [254, 40] on input "hisen" at bounding box center [295, 42] width 135 height 5
click at [238, 60] on div "HOTPOINT" at bounding box center [302, 61] width 145 height 7
click at [285, 42] on input "hotpo" at bounding box center [295, 42] width 135 height 5
click at [242, 64] on div "INDESIT" at bounding box center [302, 61] width 145 height 7
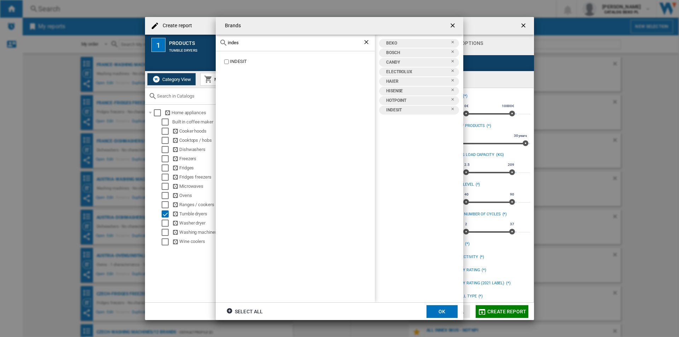
click at [251, 39] on div "indes" at bounding box center [295, 43] width 159 height 17
click at [246, 44] on input "indes" at bounding box center [295, 42] width 135 height 5
click at [278, 48] on div "lg" at bounding box center [295, 43] width 159 height 17
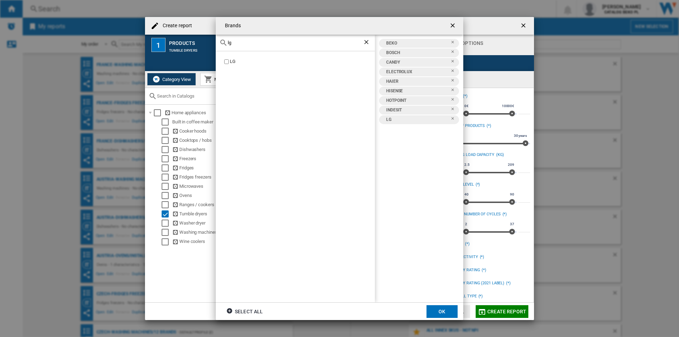
click at [279, 42] on input "lg" at bounding box center [295, 42] width 135 height 5
click at [242, 60] on div "SAMSUNG" at bounding box center [302, 61] width 145 height 7
click at [250, 43] on input "[PERSON_NAME]" at bounding box center [295, 42] width 135 height 5
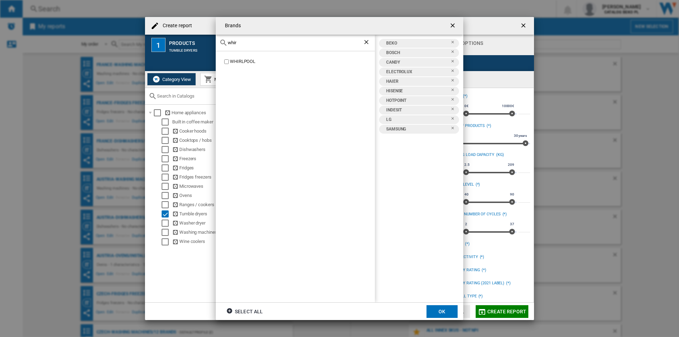
type input "whir"
click at [248, 64] on div "WHIRLPOOL" at bounding box center [302, 61] width 145 height 7
click at [443, 306] on button "OK" at bounding box center [442, 311] width 31 height 13
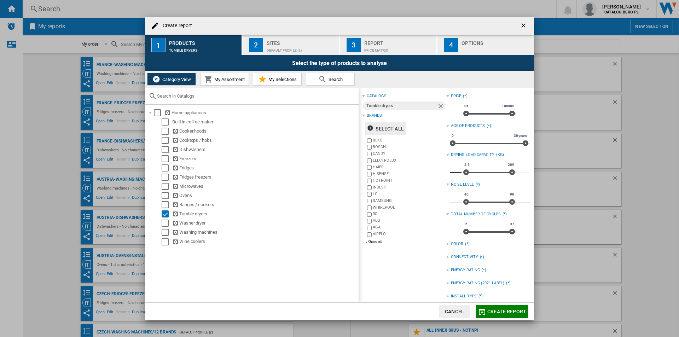
click at [451, 172] on input "***" at bounding box center [456, 169] width 12 height 7
type input "*"
click at [521, 168] on input "***" at bounding box center [525, 169] width 12 height 7
type input "*"
click at [281, 42] on div "Sites" at bounding box center [302, 41] width 70 height 7
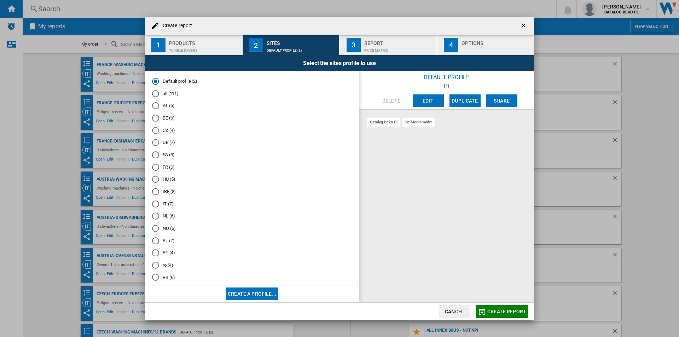
click at [169, 167] on md-radio-button "FR (6)" at bounding box center [252, 167] width 200 height 7
click at [475, 48] on div "Create report ..." at bounding box center [497, 48] width 70 height 7
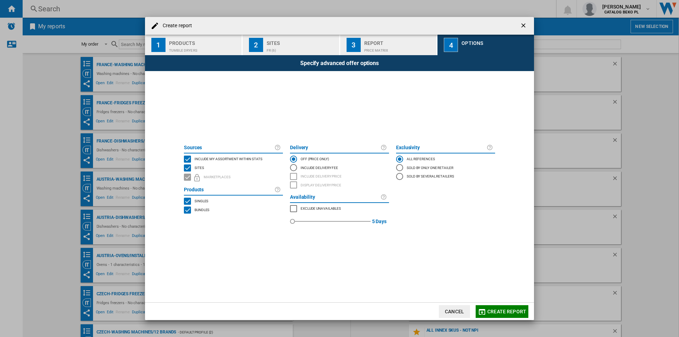
click at [242, 157] on span "Include my assortment within stats" at bounding box center [229, 158] width 68 height 5
click at [508, 310] on span "Create report" at bounding box center [507, 312] width 39 height 6
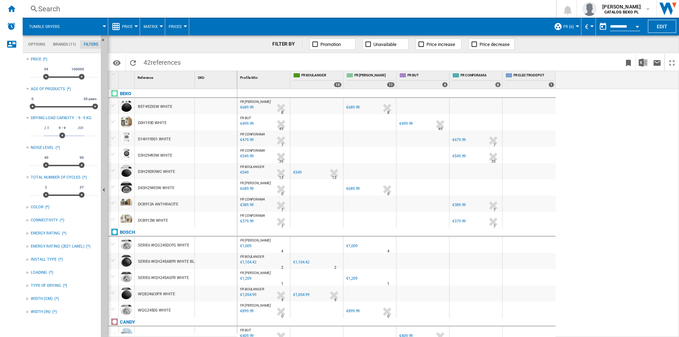
click at [122, 28] on div "Price" at bounding box center [124, 27] width 24 height 18
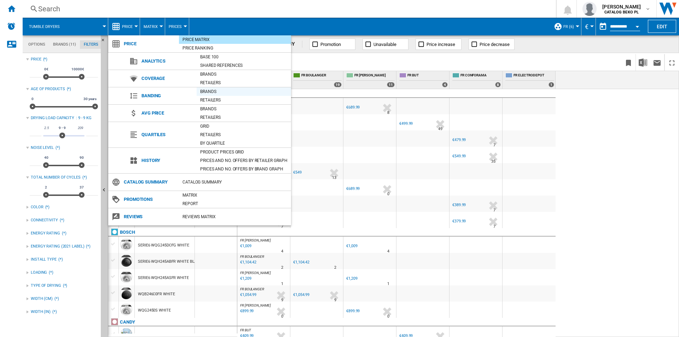
click at [218, 93] on div "Brands" at bounding box center [244, 91] width 94 height 7
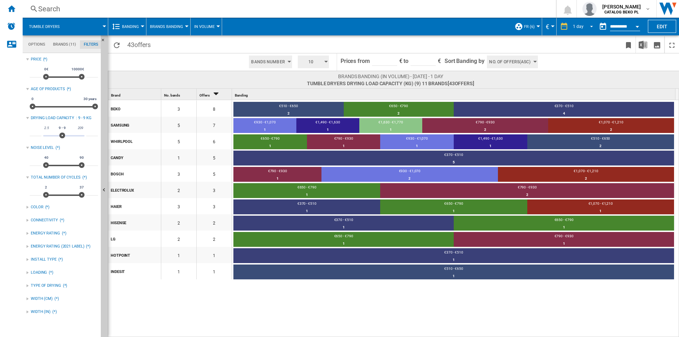
click at [584, 21] on div "1 day 1 day 7 last days 14 last days 21 last days 28 last days 31 last days 4 l…" at bounding box center [576, 27] width 39 height 18
click at [584, 32] on div "1 day 1 day 7 last days 14 last days 21 last days 28 last days 31 last days 4 l…" at bounding box center [576, 27] width 39 height 18
click at [587, 31] on md-select-value "1 day" at bounding box center [584, 26] width 24 height 11
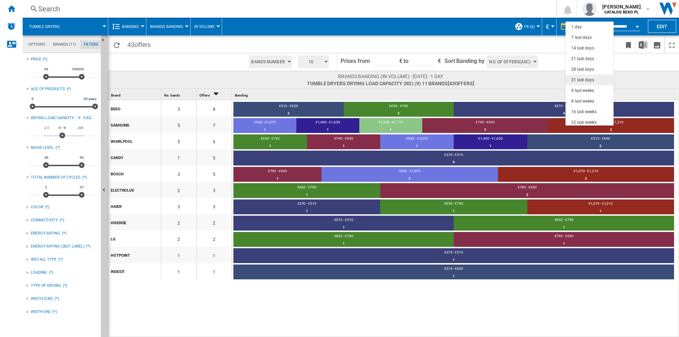
click at [586, 79] on div "31 last days" at bounding box center [582, 80] width 23 height 6
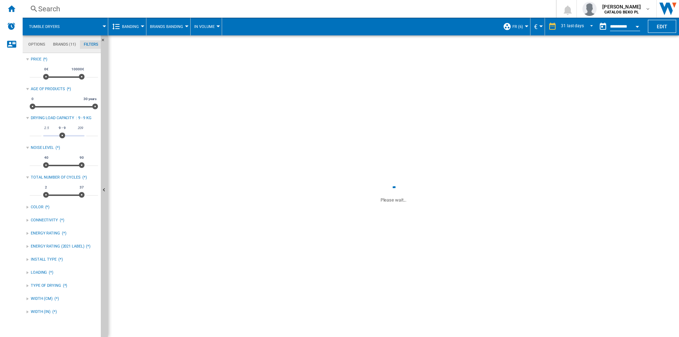
click at [180, 25] on span "Brands Banding" at bounding box center [166, 26] width 33 height 5
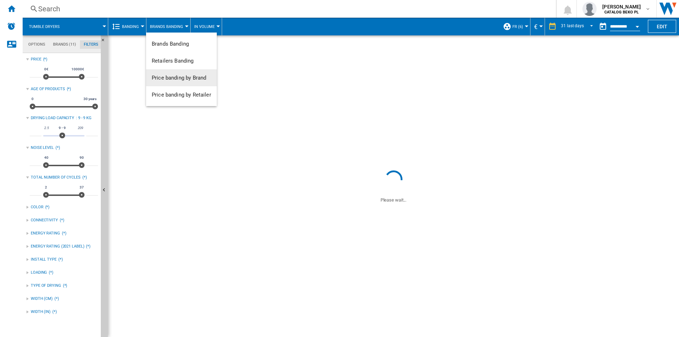
click at [187, 76] on span "Price banding by Brand" at bounding box center [179, 78] width 54 height 6
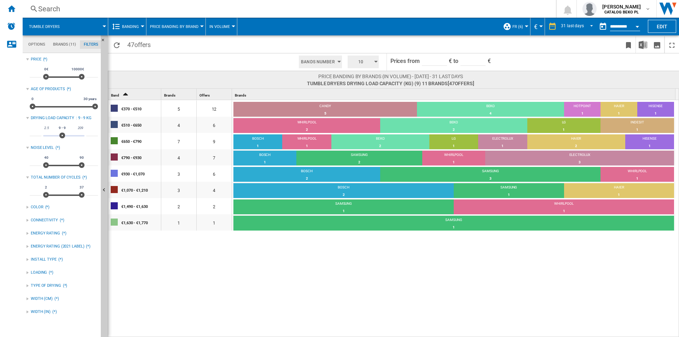
click at [356, 59] on span "10" at bounding box center [361, 62] width 22 height 13
click at [358, 92] on button "5" at bounding box center [364, 88] width 34 height 7
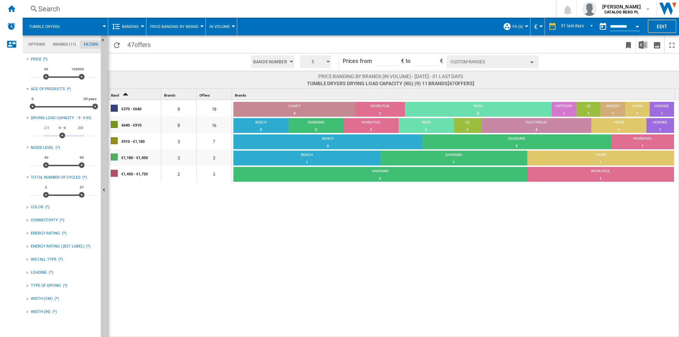
click at [474, 66] on button "Custom Ranges" at bounding box center [493, 62] width 92 height 13
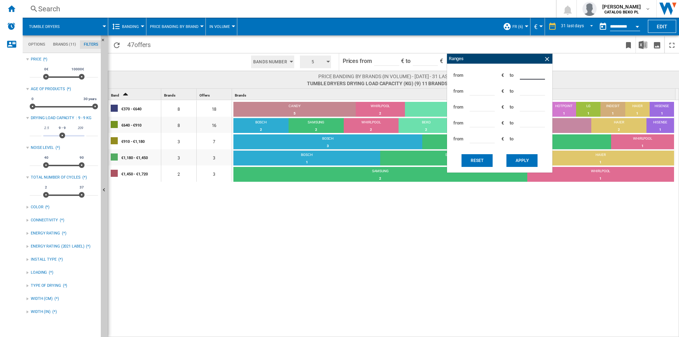
click at [485, 75] on div "from *** € to ***" at bounding box center [500, 75] width 98 height 16
type input "***"
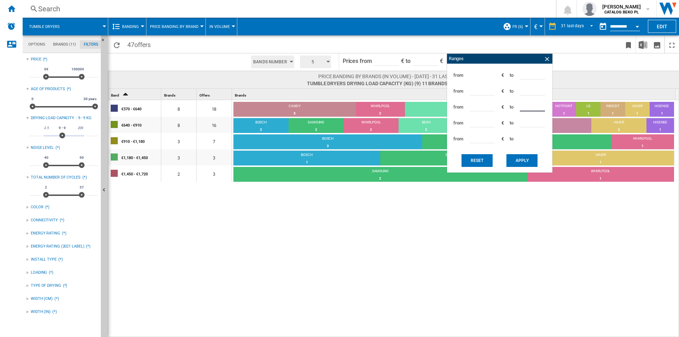
type input "***"
type input "****"
click at [518, 156] on button "Apply" at bounding box center [522, 160] width 31 height 13
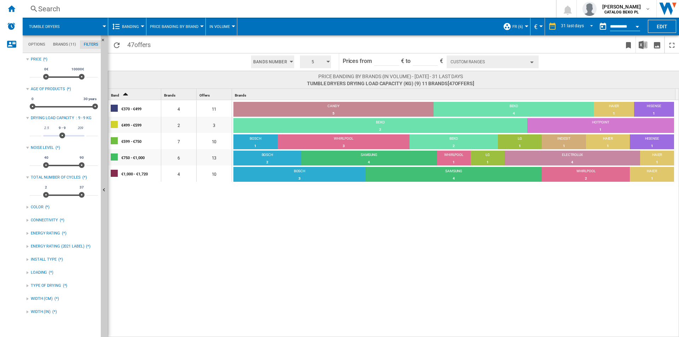
click at [405, 256] on div "€370 - €499 4 11 CANDY 5 45.45% BEKO 4 36.36% HAIER 1 9.09% HISENSE 1 9.09% €49…" at bounding box center [393, 219] width 571 height 238
click at [104, 177] on button "Hide" at bounding box center [104, 190] width 7 height 310
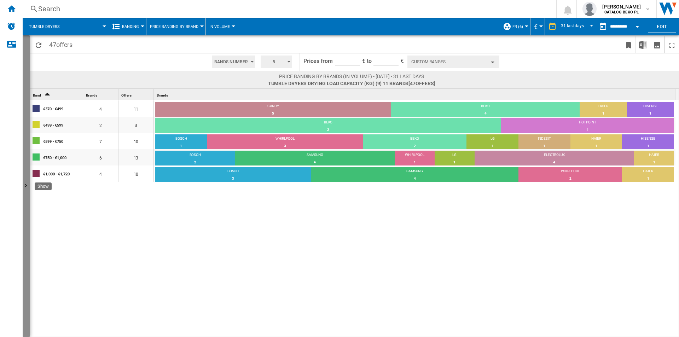
click at [24, 83] on button "Show" at bounding box center [26, 186] width 7 height 302
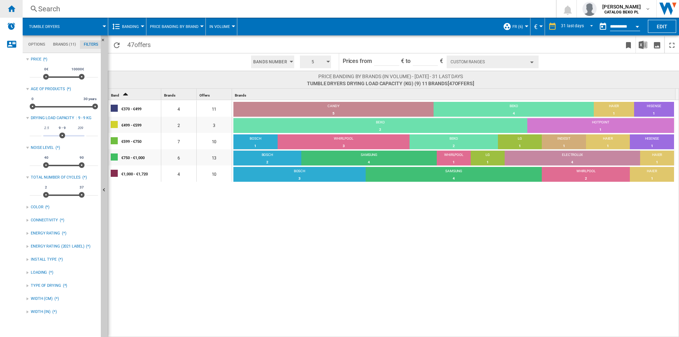
click at [4, 9] on div "Home" at bounding box center [11, 9] width 23 height 18
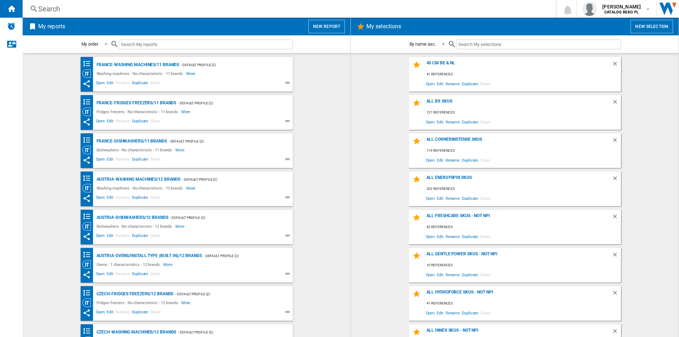
click at [336, 21] on button "New report" at bounding box center [327, 26] width 36 height 13
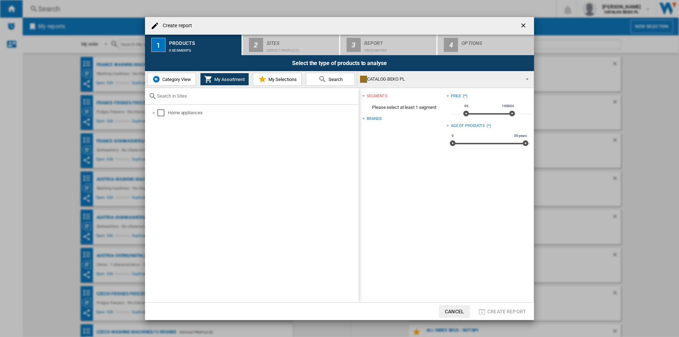
click at [152, 77] on img "Create report ..." at bounding box center [156, 79] width 8 height 8
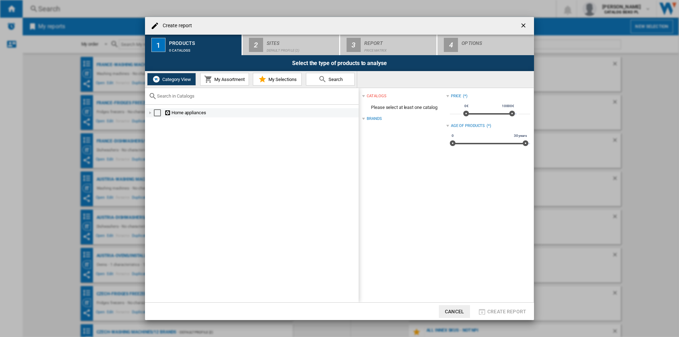
click at [150, 113] on div "Create report ..." at bounding box center [150, 112] width 7 height 7
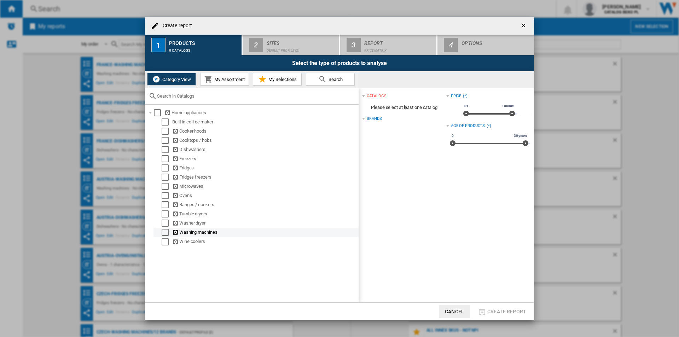
click at [163, 234] on div "Select" at bounding box center [165, 232] width 7 height 7
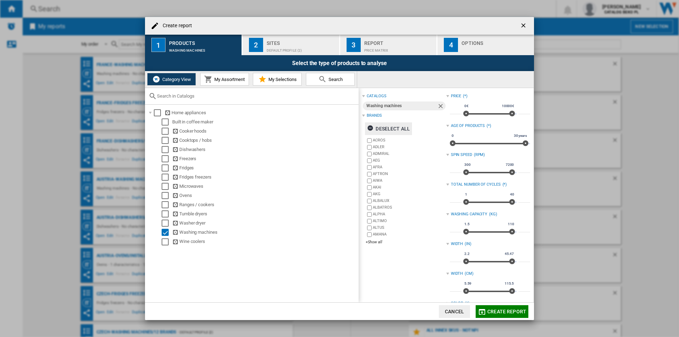
click at [406, 125] on div "Deselect all" at bounding box center [388, 128] width 43 height 13
click at [379, 242] on div "+Show all" at bounding box center [406, 242] width 80 height 5
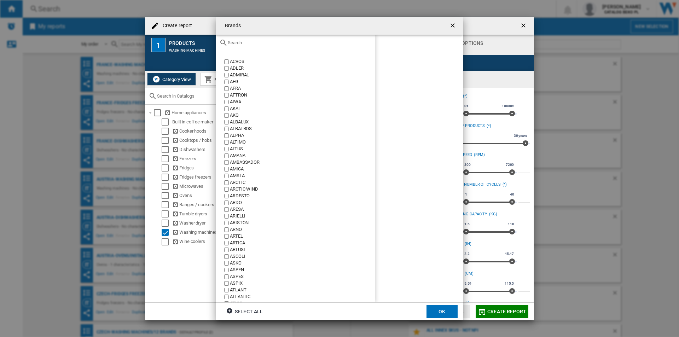
click at [278, 44] on input "Brands ACROS ..." at bounding box center [300, 42] width 144 height 5
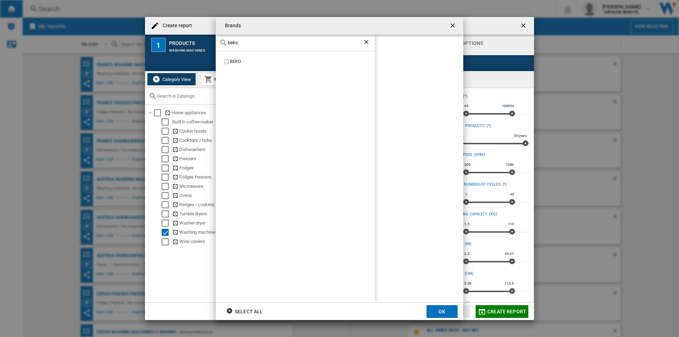
type input "beko"
click at [233, 62] on div "BEKO" at bounding box center [302, 61] width 145 height 7
click at [254, 40] on input "beko" at bounding box center [295, 42] width 135 height 5
type input "bosc"
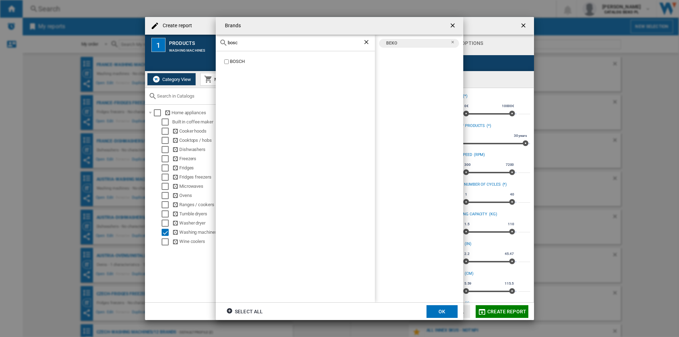
click at [241, 59] on div "BOSCH" at bounding box center [302, 61] width 145 height 7
click at [253, 41] on input "bosc" at bounding box center [295, 42] width 135 height 5
type input "cand"
click at [238, 59] on div "CANDY" at bounding box center [302, 61] width 145 height 7
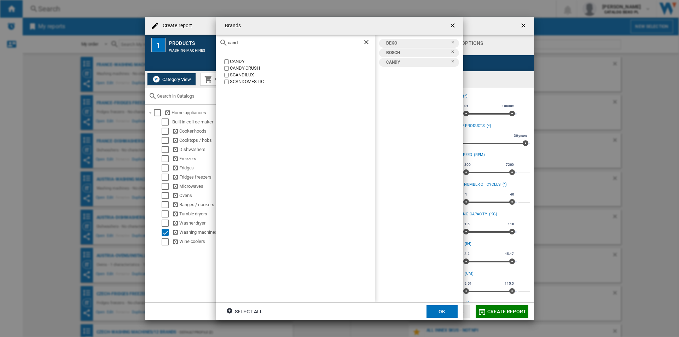
click at [250, 45] on input "cand" at bounding box center [295, 42] width 135 height 5
type input "electr"
click at [243, 83] on div "ELECTROLUX" at bounding box center [302, 82] width 145 height 7
click at [259, 40] on input "electr" at bounding box center [295, 42] width 135 height 5
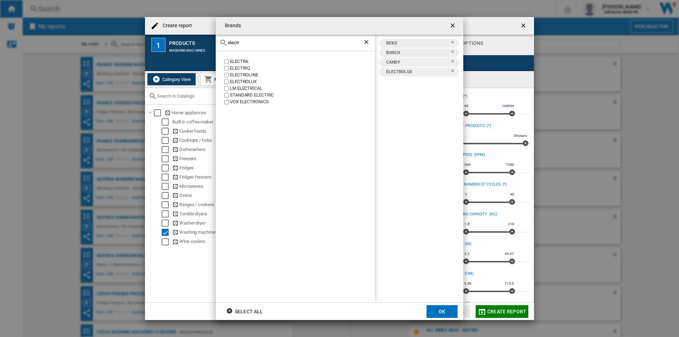
click at [259, 40] on input "electr" at bounding box center [295, 42] width 135 height 5
click at [228, 64] on label "HAIER" at bounding box center [299, 61] width 152 height 7
click at [243, 45] on input "haier" at bounding box center [295, 42] width 135 height 5
type input "hise"
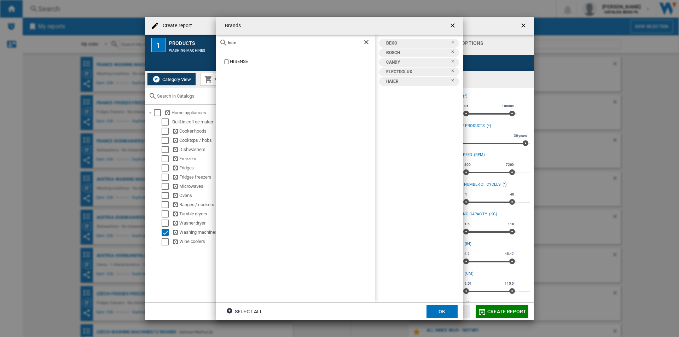
click at [240, 62] on div "HISENSE" at bounding box center [302, 61] width 145 height 7
click at [251, 43] on input "hise" at bounding box center [295, 42] width 135 height 5
type input "hot"
click at [238, 62] on div "HOTPOINT" at bounding box center [302, 61] width 145 height 7
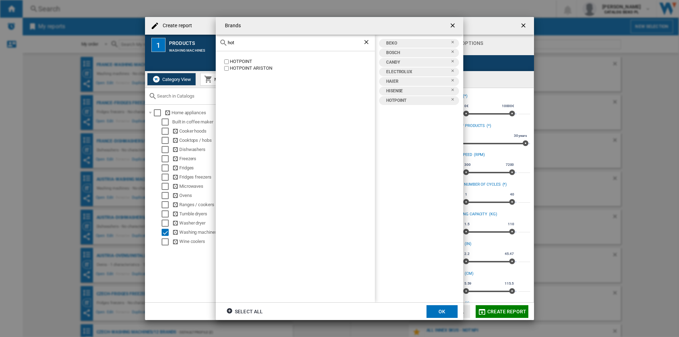
click at [252, 44] on input "hot" at bounding box center [295, 42] width 135 height 5
type input "indes"
click at [241, 63] on div "INDESIT" at bounding box center [302, 61] width 145 height 7
click at [259, 42] on input "indes" at bounding box center [295, 42] width 135 height 5
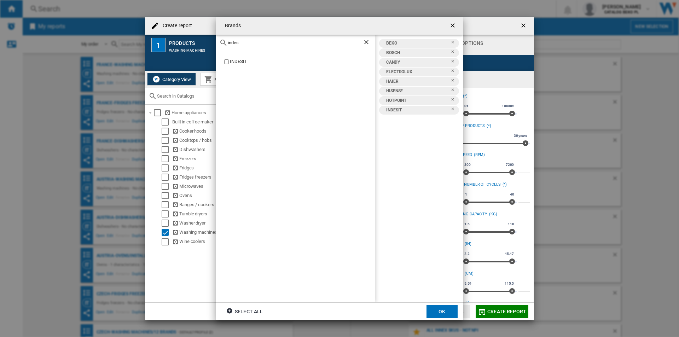
click at [259, 42] on input "indes" at bounding box center [295, 42] width 135 height 5
type input "lg"
click at [235, 61] on div "LG" at bounding box center [302, 61] width 145 height 7
click at [244, 44] on input "lg" at bounding box center [295, 42] width 135 height 5
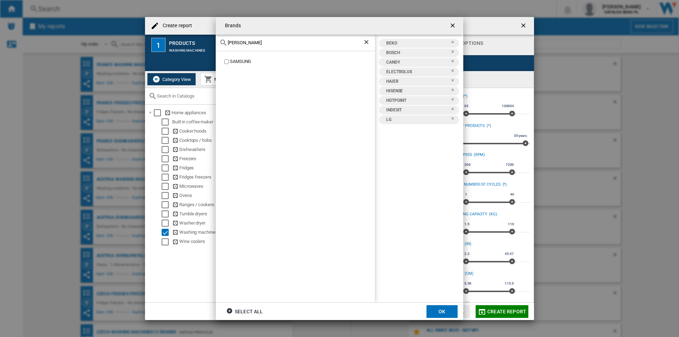
click at [234, 63] on div "SAMSUNG" at bounding box center [302, 61] width 145 height 7
click at [248, 44] on input "[PERSON_NAME]" at bounding box center [295, 42] width 135 height 5
type input "whir"
click at [241, 64] on div "WHIRLPOOL" at bounding box center [302, 61] width 145 height 7
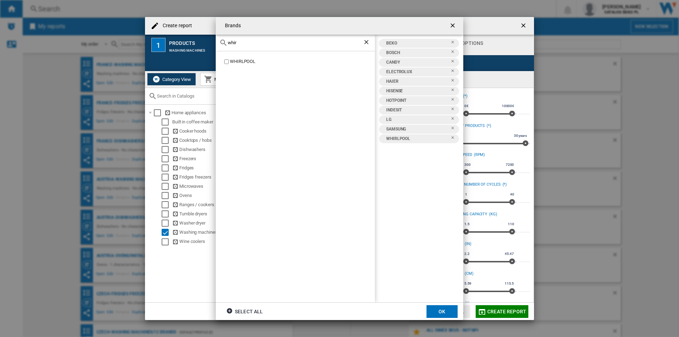
click at [446, 304] on md-dialog-actions "Select all OK" at bounding box center [340, 311] width 248 height 18
click at [445, 315] on button "OK" at bounding box center [442, 311] width 31 height 13
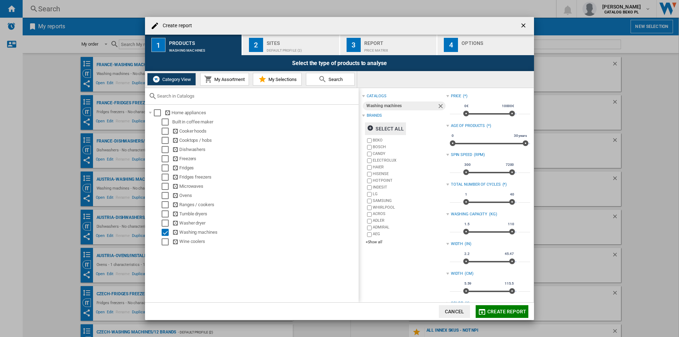
scroll to position [35, 0]
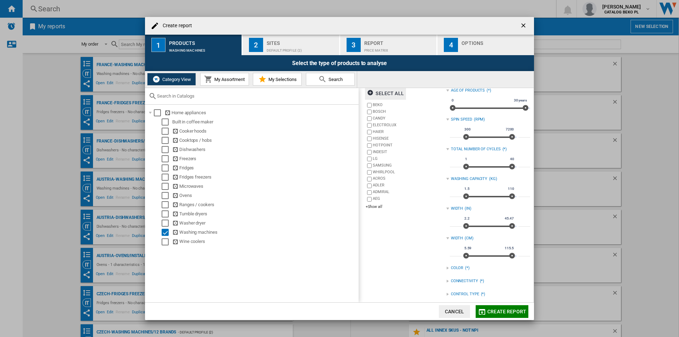
click at [453, 195] on input "***" at bounding box center [456, 193] width 12 height 7
type input "*"
click at [521, 190] on input "***" at bounding box center [525, 193] width 12 height 7
type input "*"
click at [425, 267] on div "catalogs Washing machines Brands Select all BEKO BOSCH CANDY ELECTROLUX HAIER H…" at bounding box center [404, 205] width 84 height 299
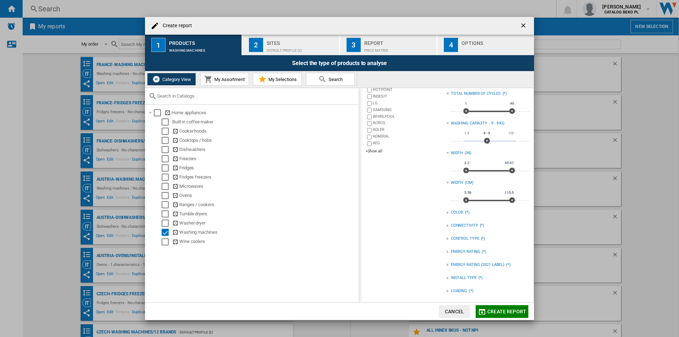
scroll to position [91, 0]
click at [446, 237] on div "Create report ..." at bounding box center [447, 238] width 3 height 3
click at [446, 278] on div "Create report ..." at bounding box center [447, 277] width 3 height 3
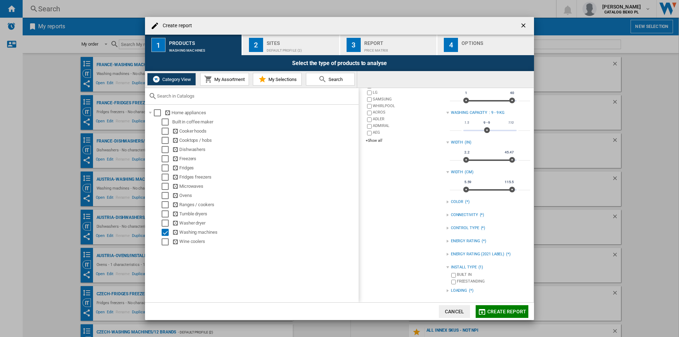
click at [446, 290] on div "Create report ..." at bounding box center [447, 290] width 3 height 3
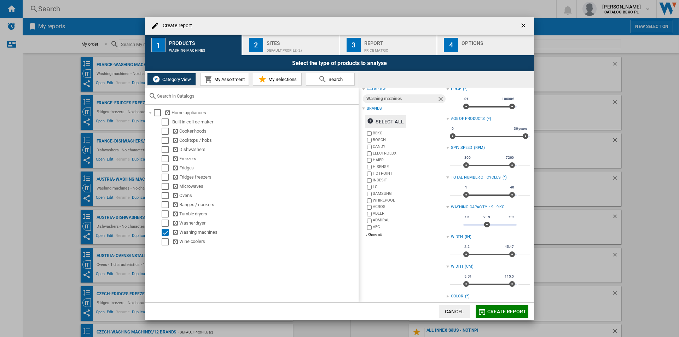
scroll to position [0, 0]
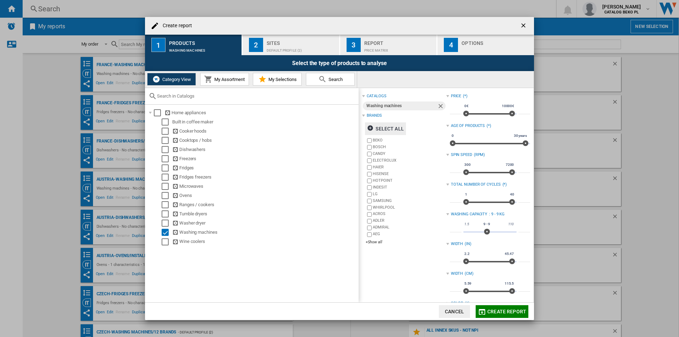
click at [307, 41] on div "Sites" at bounding box center [302, 41] width 70 height 7
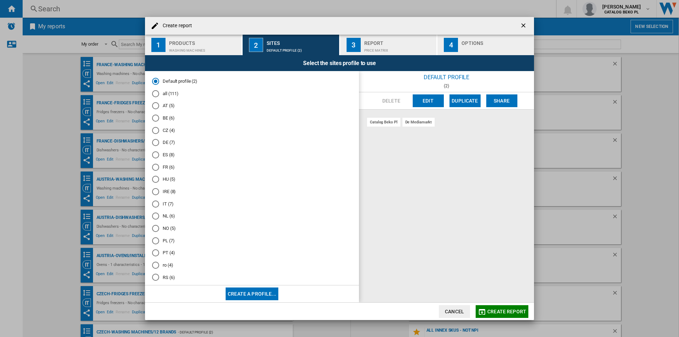
click at [168, 164] on md-radio-button "FR (6)" at bounding box center [252, 167] width 200 height 7
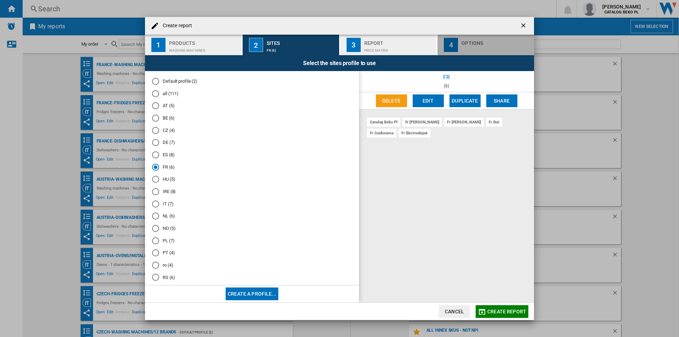
click at [488, 42] on div "Options" at bounding box center [497, 41] width 70 height 7
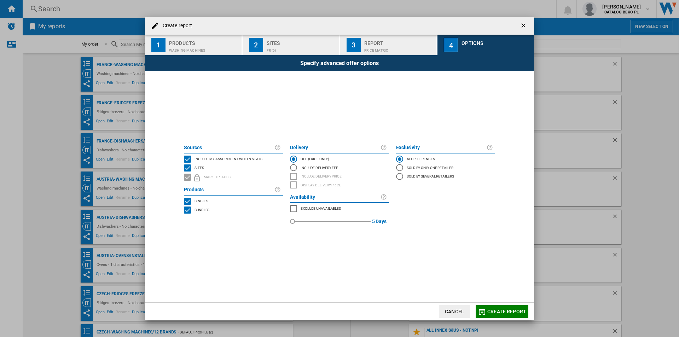
click at [243, 158] on span "Include my assortment within stats" at bounding box center [229, 158] width 68 height 5
click at [503, 311] on span "Create report" at bounding box center [507, 312] width 39 height 6
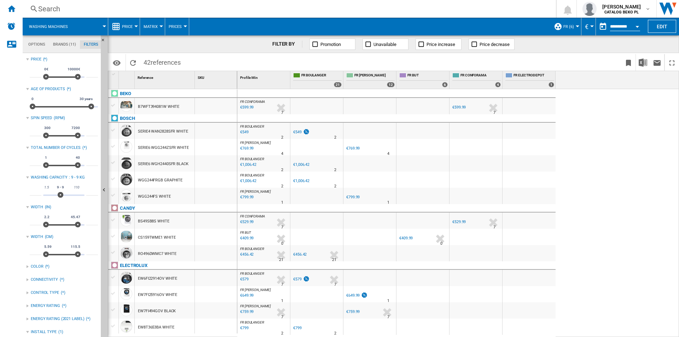
click at [125, 21] on button "Price" at bounding box center [129, 27] width 14 height 18
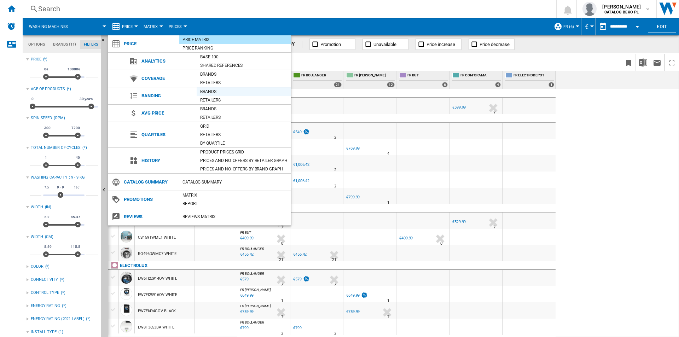
click at [214, 93] on div "Brands" at bounding box center [244, 91] width 94 height 7
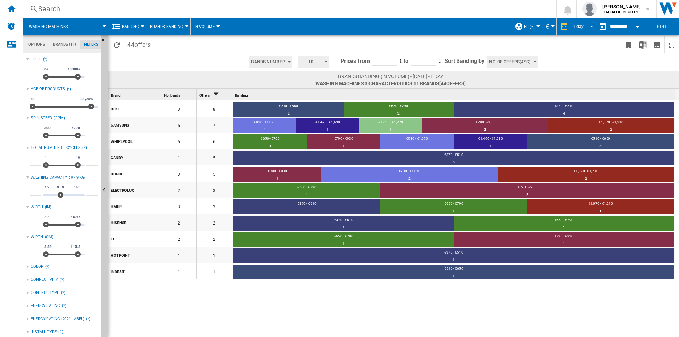
click at [577, 24] on div "1 day" at bounding box center [578, 26] width 11 height 5
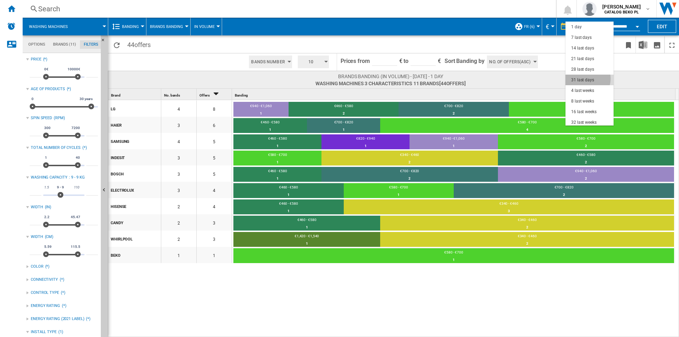
click at [584, 79] on div "31 last days" at bounding box center [582, 80] width 23 height 6
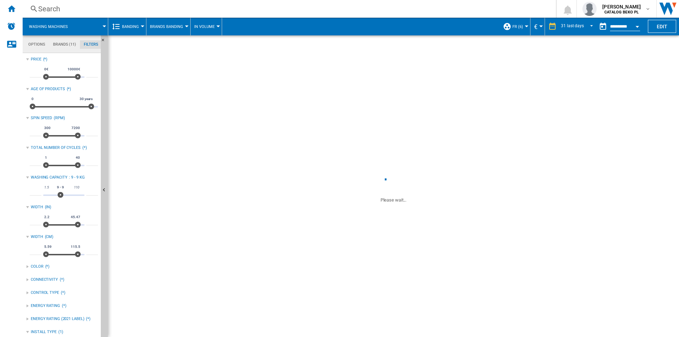
click at [172, 29] on button "Brands Banding" at bounding box center [168, 27] width 37 height 18
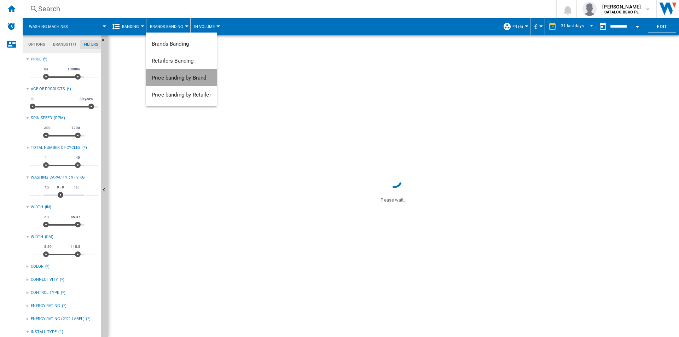
click at [185, 76] on span "Price banding by Brand" at bounding box center [179, 78] width 54 height 6
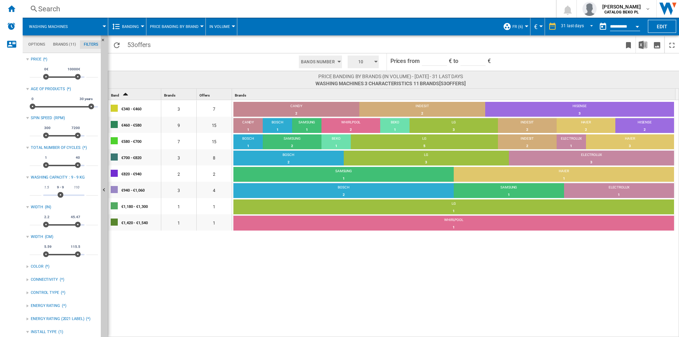
click at [351, 70] on div "10" at bounding box center [363, 61] width 37 height 17
click at [360, 63] on md-backdrop at bounding box center [339, 168] width 679 height 337
click at [360, 63] on span "10" at bounding box center [361, 62] width 22 height 13
click at [360, 89] on button "5" at bounding box center [364, 88] width 34 height 7
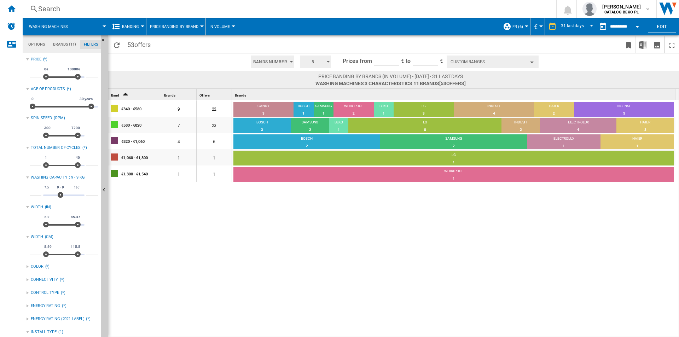
click at [454, 60] on button "Custom Ranges" at bounding box center [493, 62] width 92 height 13
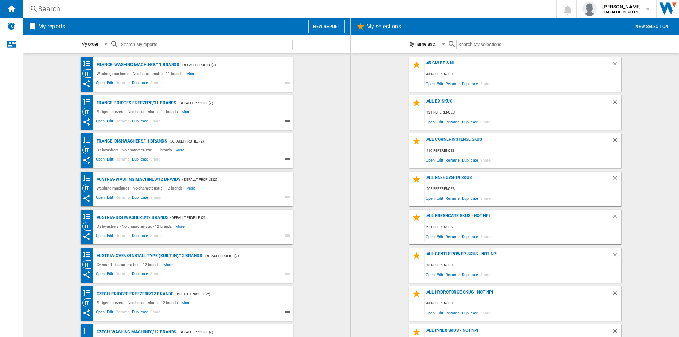
click at [322, 66] on wk-bookmarked-report "France-Washing machines/11 brands - Default profile (2) Washing machines - No c…" at bounding box center [187, 74] width 314 height 35
click at [331, 25] on button "New report" at bounding box center [327, 26] width 36 height 13
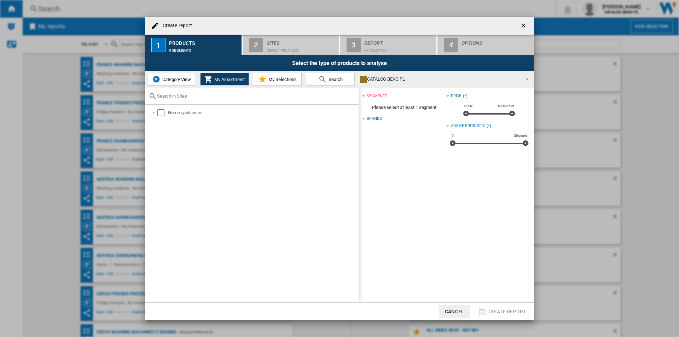
click at [185, 81] on span "Category View" at bounding box center [176, 79] width 30 height 5
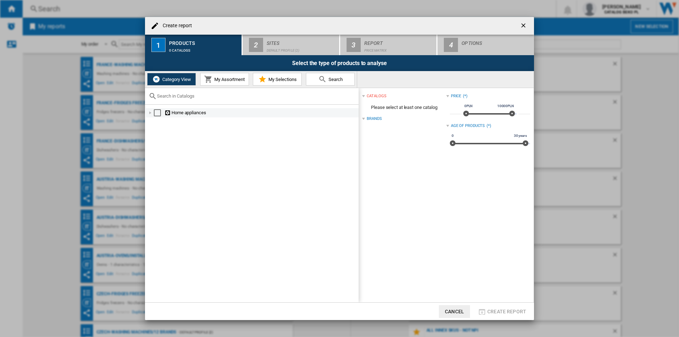
click at [150, 113] on div at bounding box center [150, 112] width 7 height 7
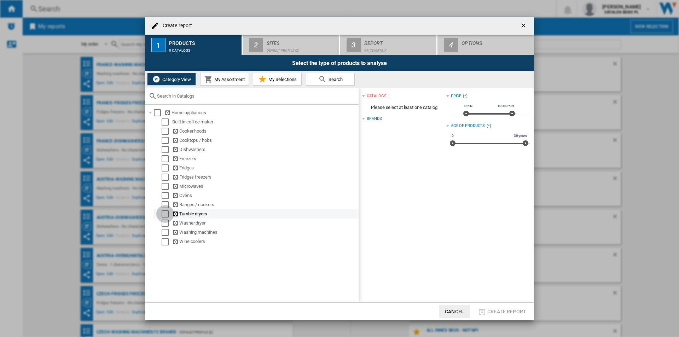
click at [165, 214] on div "Select" at bounding box center [165, 214] width 7 height 7
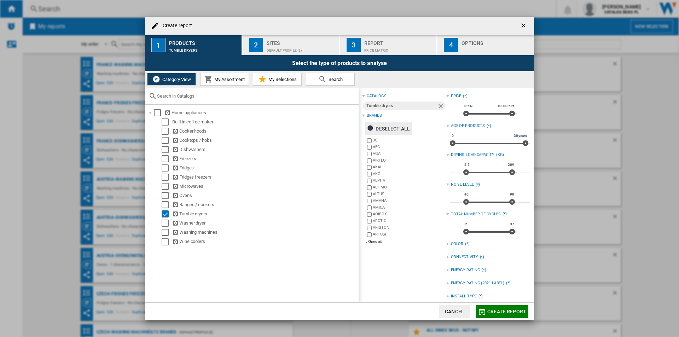
click at [382, 134] on div "Deselect all" at bounding box center [388, 128] width 43 height 13
click at [373, 241] on div "+Show all" at bounding box center [406, 242] width 80 height 5
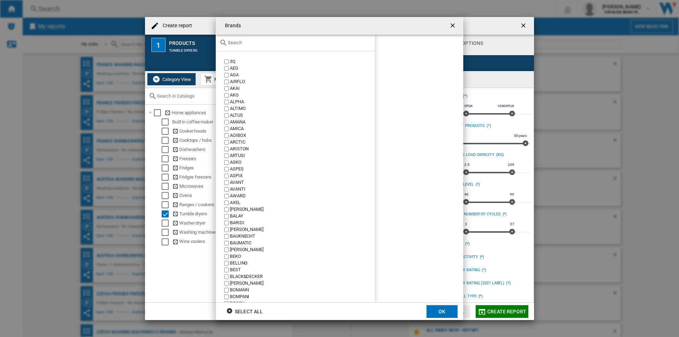
click at [288, 41] on input "text" at bounding box center [300, 42] width 144 height 5
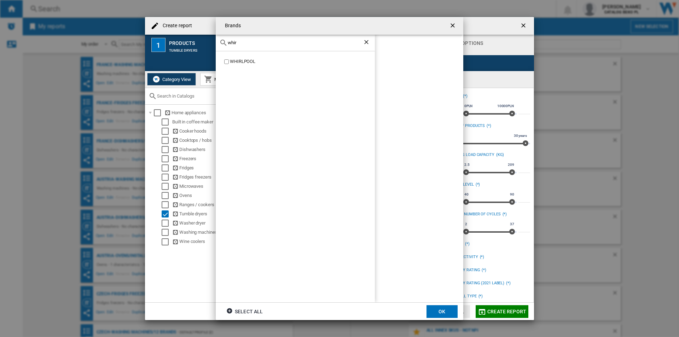
type input "whir"
click at [238, 59] on div "WHIRLPOOL" at bounding box center [302, 61] width 145 height 7
click at [439, 304] on md-dialog-actions "Select all OK" at bounding box center [340, 311] width 248 height 18
click at [448, 310] on button "OK" at bounding box center [442, 311] width 31 height 13
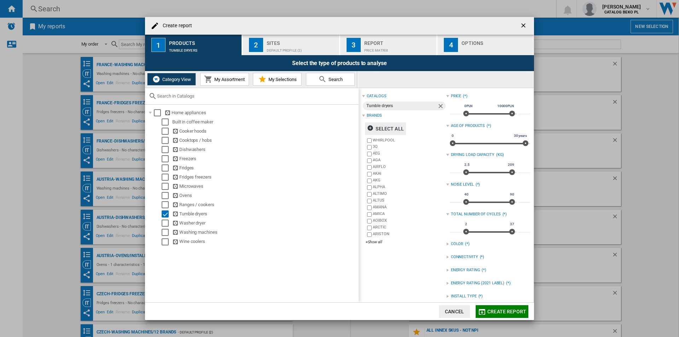
click at [453, 169] on input "***" at bounding box center [456, 169] width 12 height 7
type input "*"
click at [523, 171] on input "***" at bounding box center [525, 169] width 12 height 7
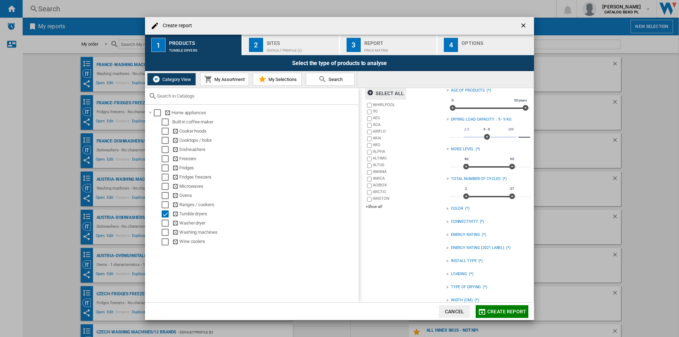
scroll to position [58, 0]
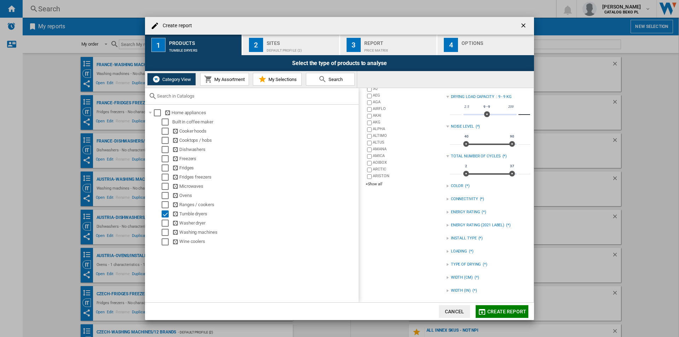
type input "*"
click at [292, 45] on div "Default profile (2)" at bounding box center [302, 48] width 70 height 7
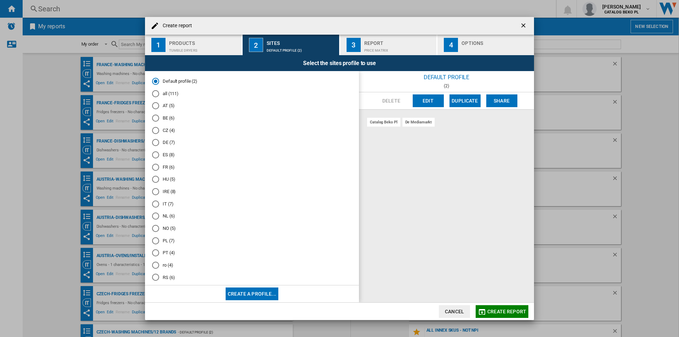
click at [169, 163] on md-radio-group "Default profile (2) all (111) AT (5) BE (6) CZ (4) DE (7) ES (8) FR (6) HU (5) …" at bounding box center [252, 194] width 200 height 233
click at [168, 168] on md-radio-button "FR (6)" at bounding box center [252, 167] width 200 height 7
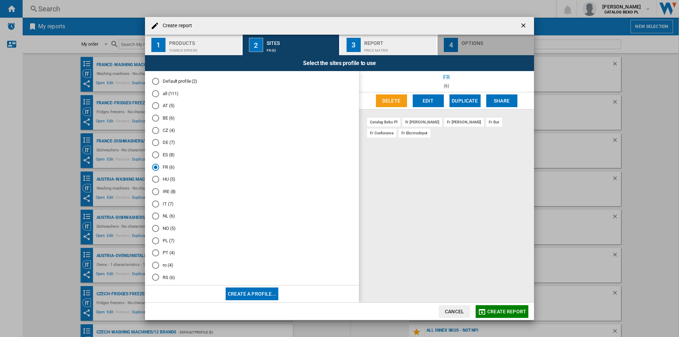
click at [489, 45] on div "button" at bounding box center [497, 48] width 70 height 7
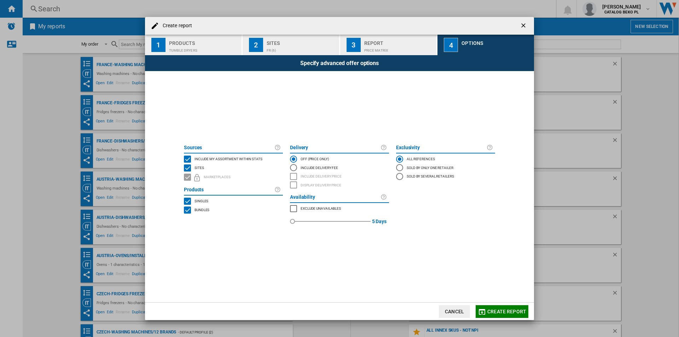
click at [225, 155] on md-checkbox "Include my assortment within stats" at bounding box center [233, 159] width 99 height 9
click at [515, 308] on button "Create report" at bounding box center [502, 311] width 53 height 13
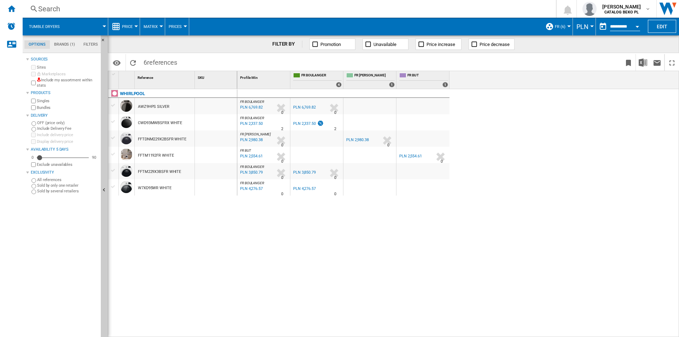
click at [573, 29] on md-menu "PLN Argentin Peso Australian Dollar balboa Bolivia Bolíviano Bulgarian lev Cana…" at bounding box center [584, 27] width 23 height 18
click at [578, 30] on span "PLN" at bounding box center [583, 26] width 12 height 7
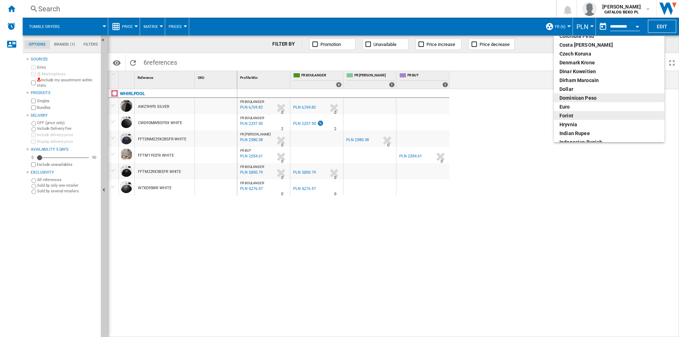
scroll to position [71, 0]
click at [579, 108] on div "euro" at bounding box center [609, 105] width 99 height 7
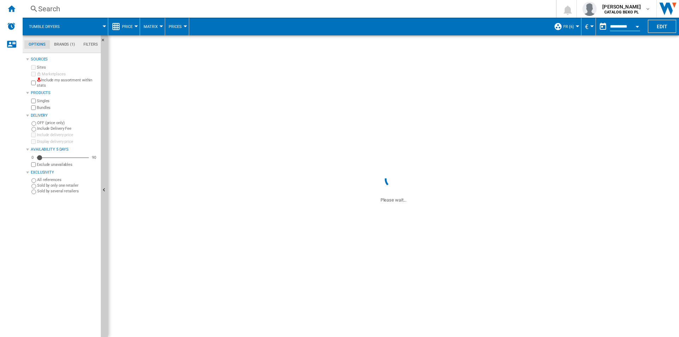
click at [129, 26] on span "Price" at bounding box center [127, 26] width 11 height 5
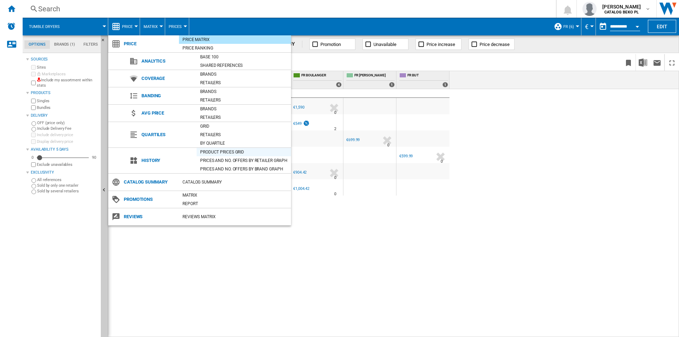
click at [227, 154] on div "Product prices grid" at bounding box center [244, 152] width 94 height 7
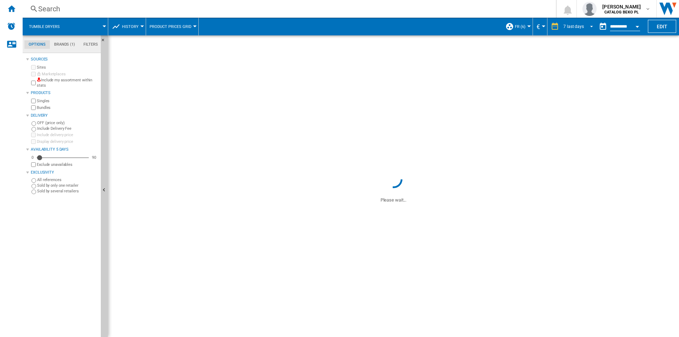
click at [586, 27] on span "REPORTS.WIZARD.STEPS.REPORT.STEPS.REPORT_OPTIONS.PERIOD: 7 last days" at bounding box center [590, 26] width 8 height 6
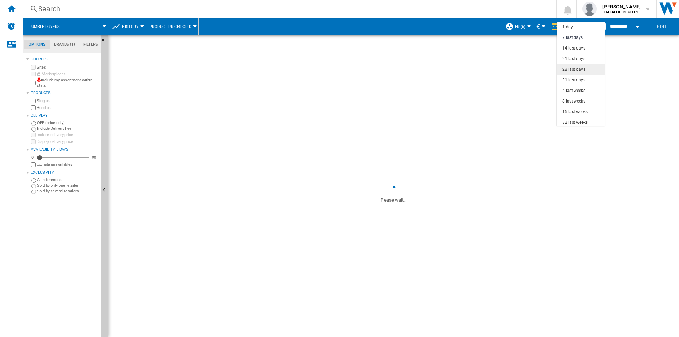
scroll to position [11, 0]
click at [577, 71] on div "31 last days" at bounding box center [574, 70] width 23 height 6
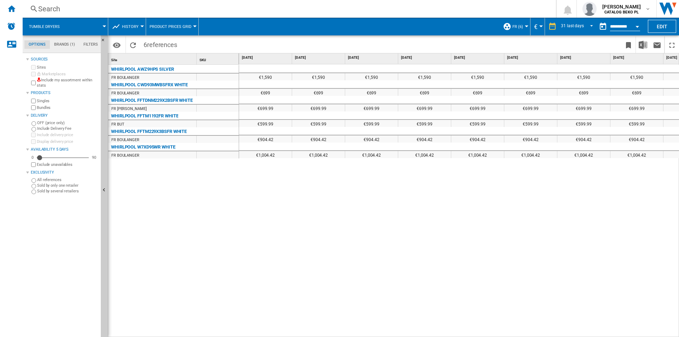
click at [356, 196] on div "€1,590 €1,590 €1,590 €1,590 €1,590 €1,590 €1,590 €1,590 €1,590 €1,590 €1,590 €1…" at bounding box center [459, 200] width 440 height 273
click at [643, 46] on img "Download in Excel" at bounding box center [643, 45] width 8 height 8
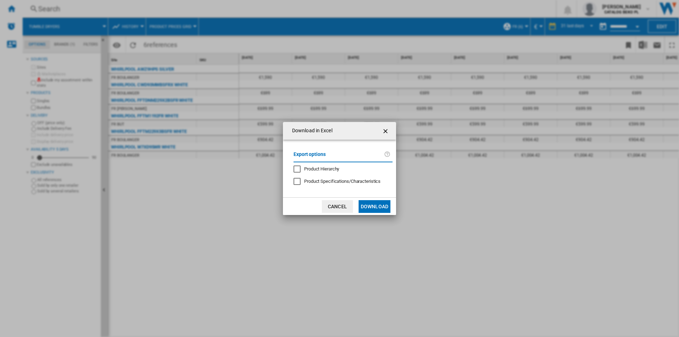
click at [376, 202] on button "Download" at bounding box center [375, 206] width 32 height 13
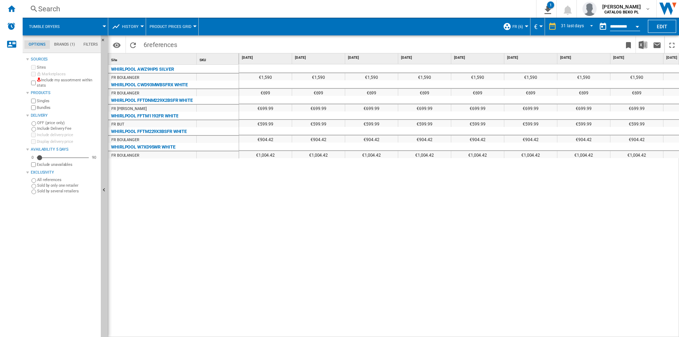
click at [139, 30] on button "History" at bounding box center [132, 27] width 20 height 18
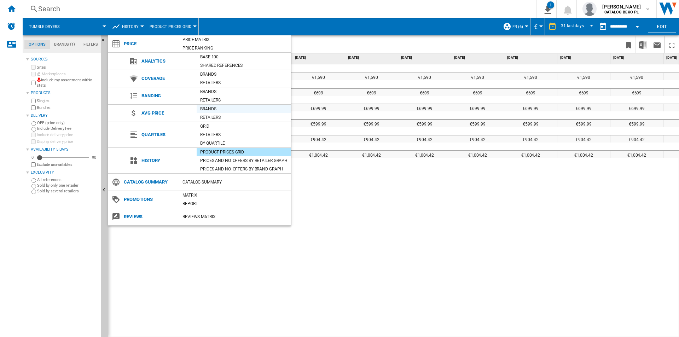
click at [208, 110] on div "Brands" at bounding box center [244, 108] width 94 height 7
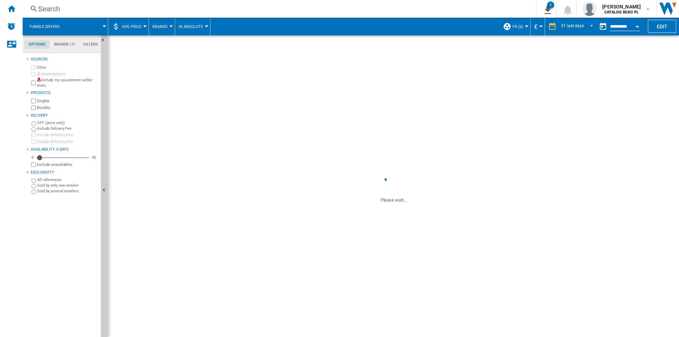
click at [132, 28] on span "AVG Price" at bounding box center [131, 26] width 19 height 5
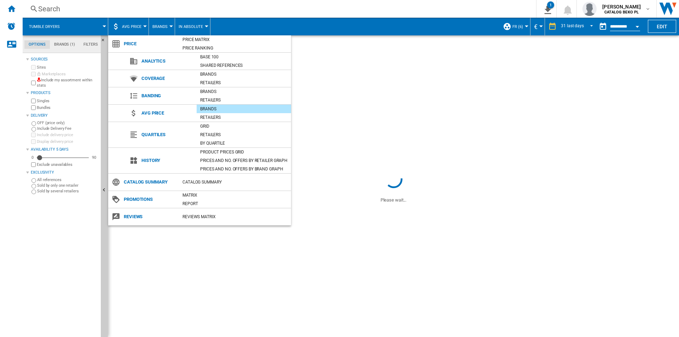
click at [236, 256] on md-backdrop at bounding box center [339, 168] width 679 height 337
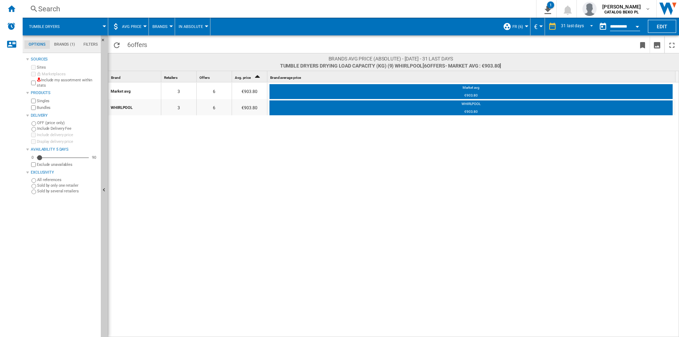
click at [636, 27] on div "Open calendar" at bounding box center [638, 27] width 4 height 2
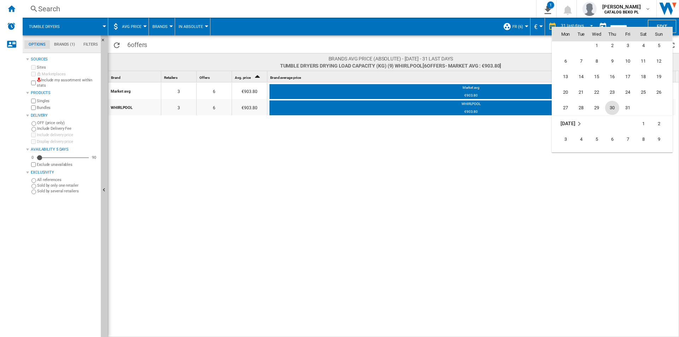
scroll to position [2703, 0]
click at [624, 142] on span "31" at bounding box center [628, 143] width 14 height 14
type input "**********"
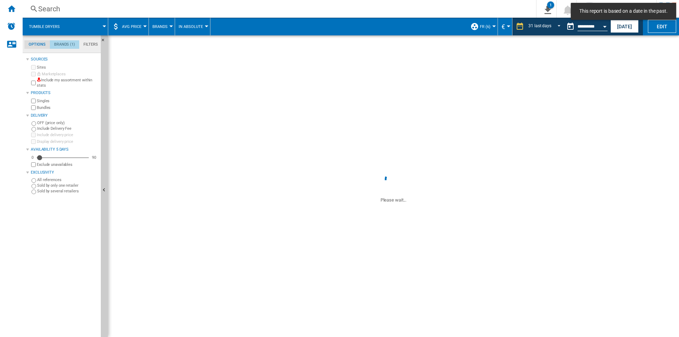
click at [66, 45] on md-tab-item "Brands (1)" at bounding box center [64, 44] width 29 height 8
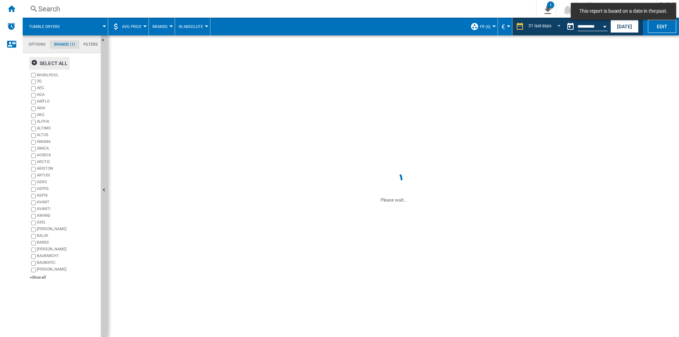
click at [46, 63] on div "Select all" at bounding box center [49, 63] width 36 height 13
click at [46, 63] on div "Deselect all" at bounding box center [52, 63] width 43 height 13
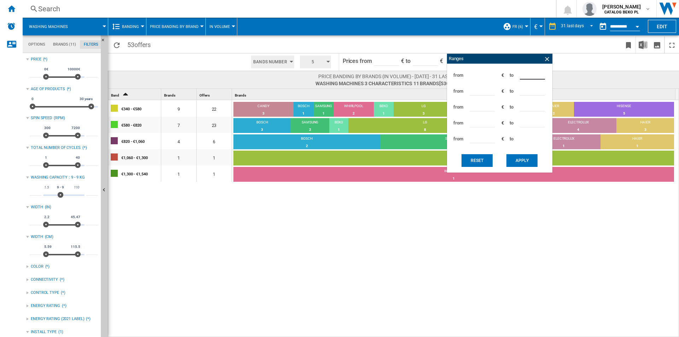
click at [526, 73] on input "***" at bounding box center [532, 74] width 25 height 11
type input "***"
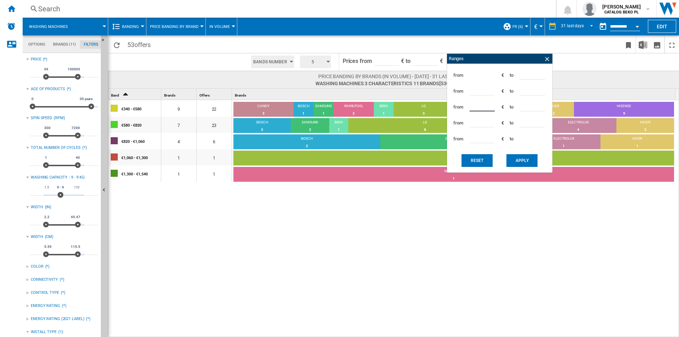
type input "***"
type input "****"
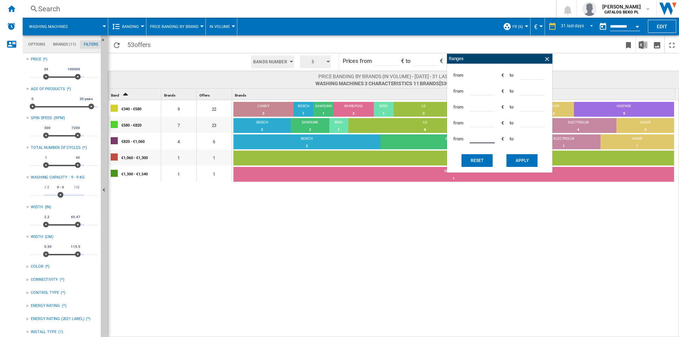
click at [518, 163] on button "Apply" at bounding box center [522, 160] width 31 height 13
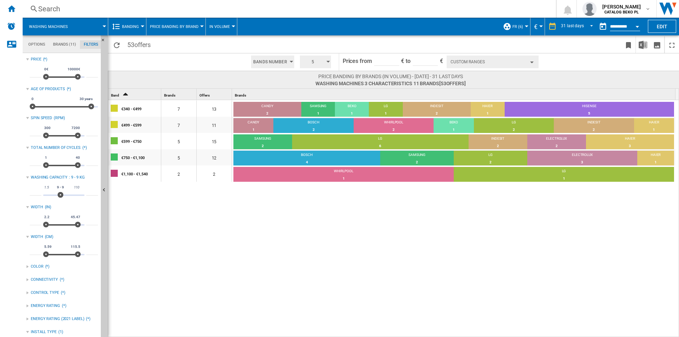
click at [493, 250] on div "€340 - €499 7 13 CANDY 2 15.38% SAMSUNG 1 7.69% BEKO 1 7.69% LG 1 7.69% INDESIT…" at bounding box center [393, 219] width 571 height 238
click at [454, 279] on div "€340 - €499 7 13 CANDY 2 15.38% SAMSUNG 1 7.69% BEKO 1 7.69% LG 1 7.69% INDESIT…" at bounding box center [393, 219] width 571 height 238
click at [103, 229] on button "Hide" at bounding box center [104, 190] width 7 height 310
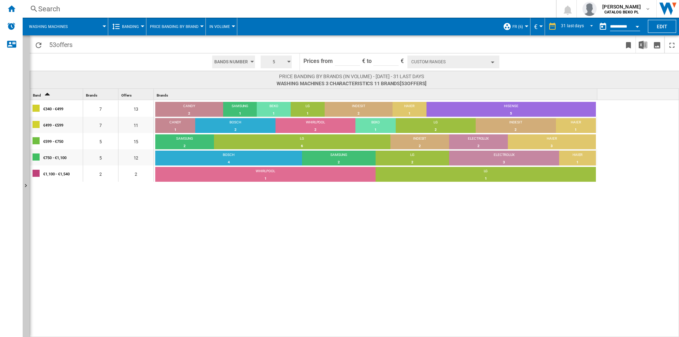
click at [214, 224] on div "€340 - €499 7 13 CANDY 2 15.38% SAMSUNG 1 7.69% BEKO 1 7.69% LG 1 7.69% INDESIT…" at bounding box center [315, 219] width 571 height 238
